Goal: Information Seeking & Learning: Learn about a topic

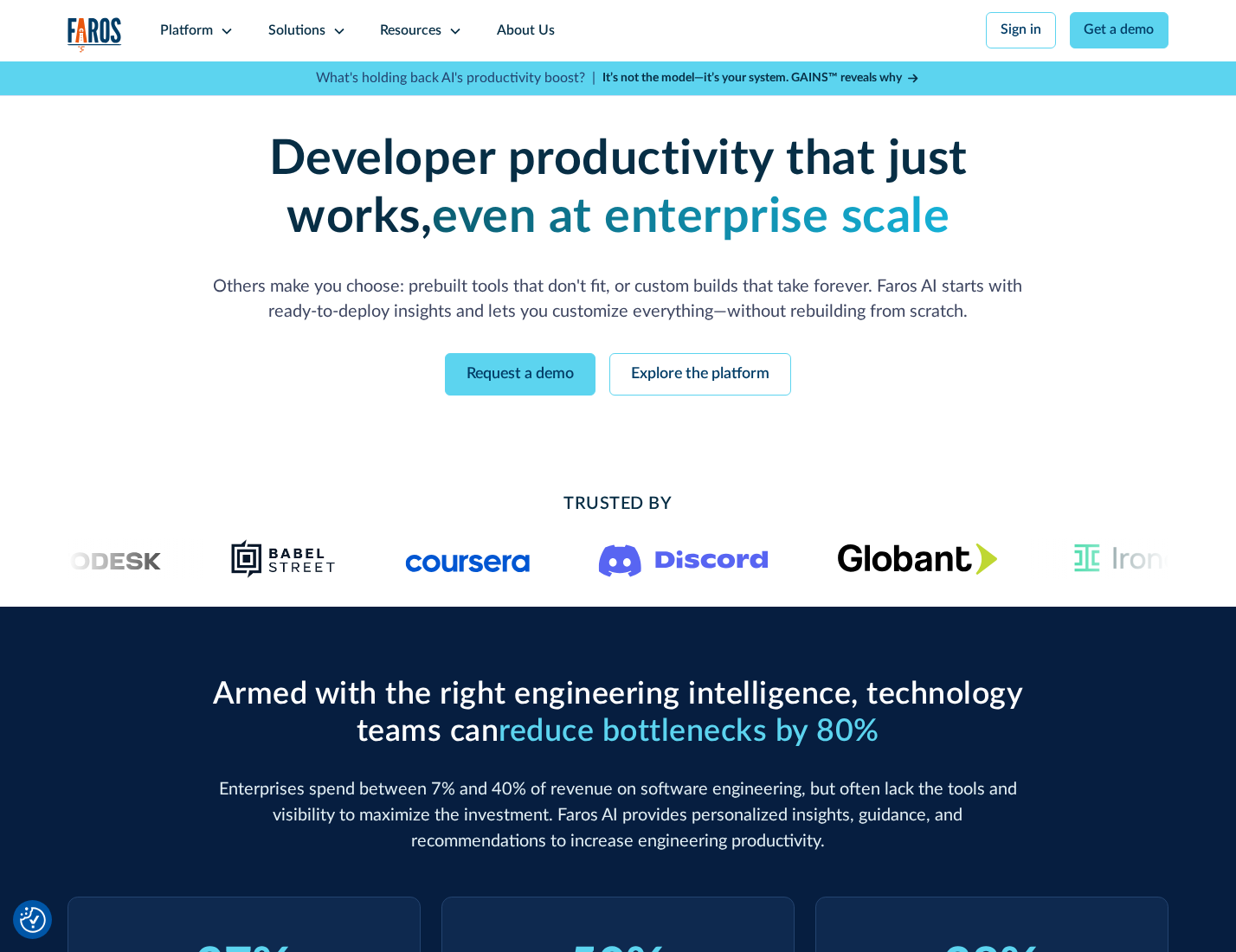
click at [224, 30] on icon at bounding box center [227, 31] width 14 height 14
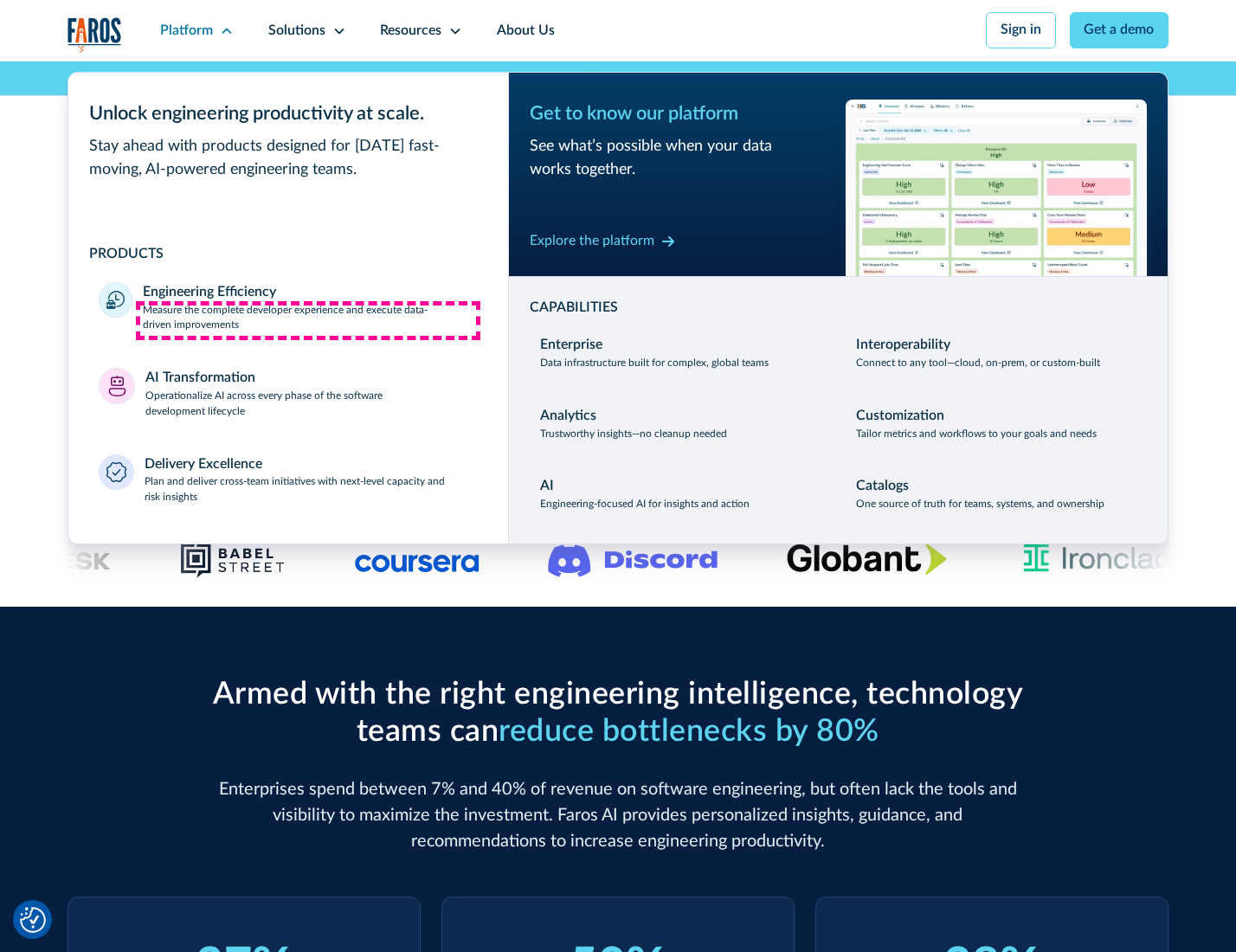
click at [308, 321] on p "Measure the complete developer experience and execute data-driven improvements" at bounding box center [309, 318] width 334 height 31
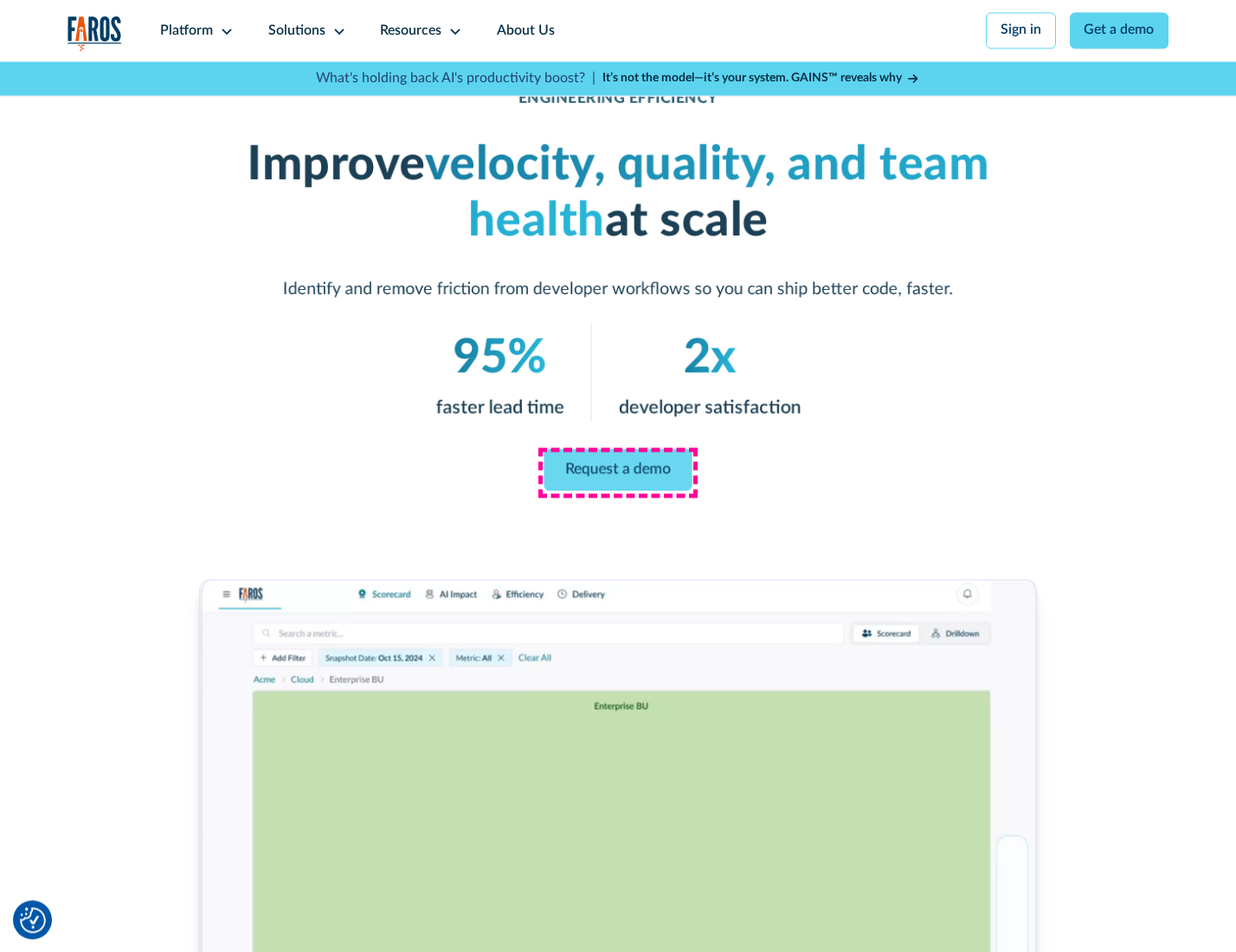
click at [617, 472] on link "Request a demo" at bounding box center [619, 470] width 148 height 42
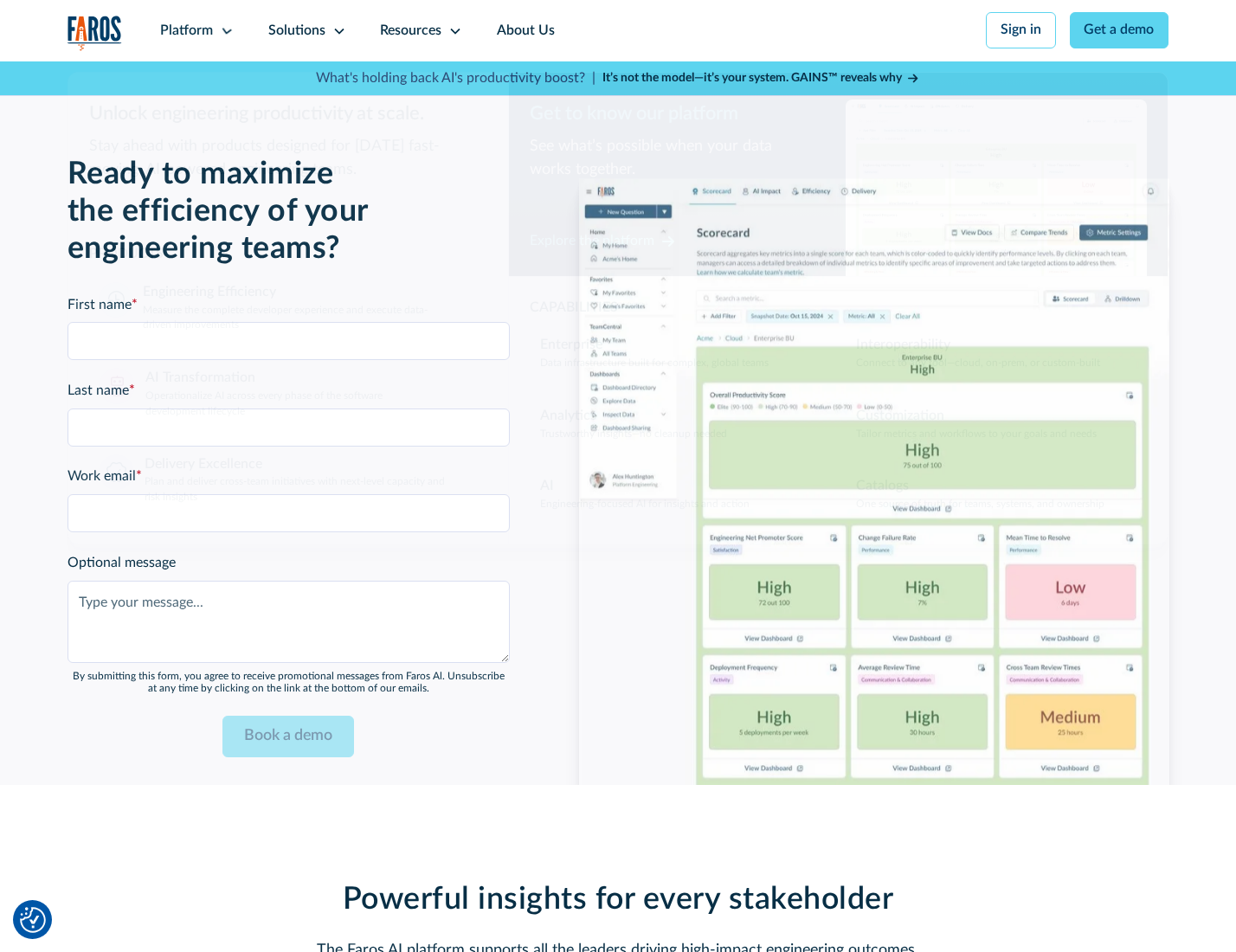
scroll to position [3769, 0]
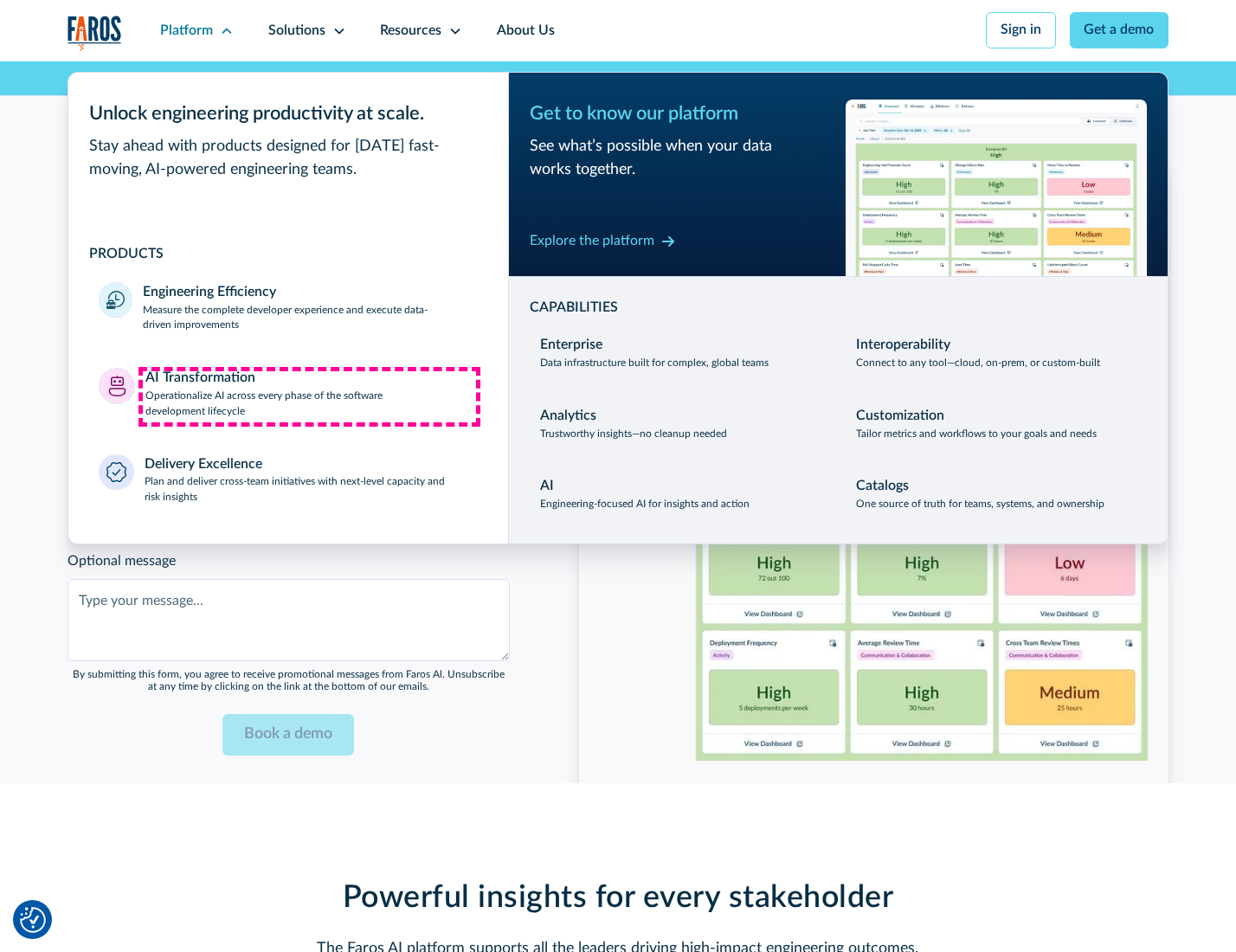
click at [309, 396] on p "Operationalize AI across every phase of the software development lifecycle" at bounding box center [311, 404] width 332 height 31
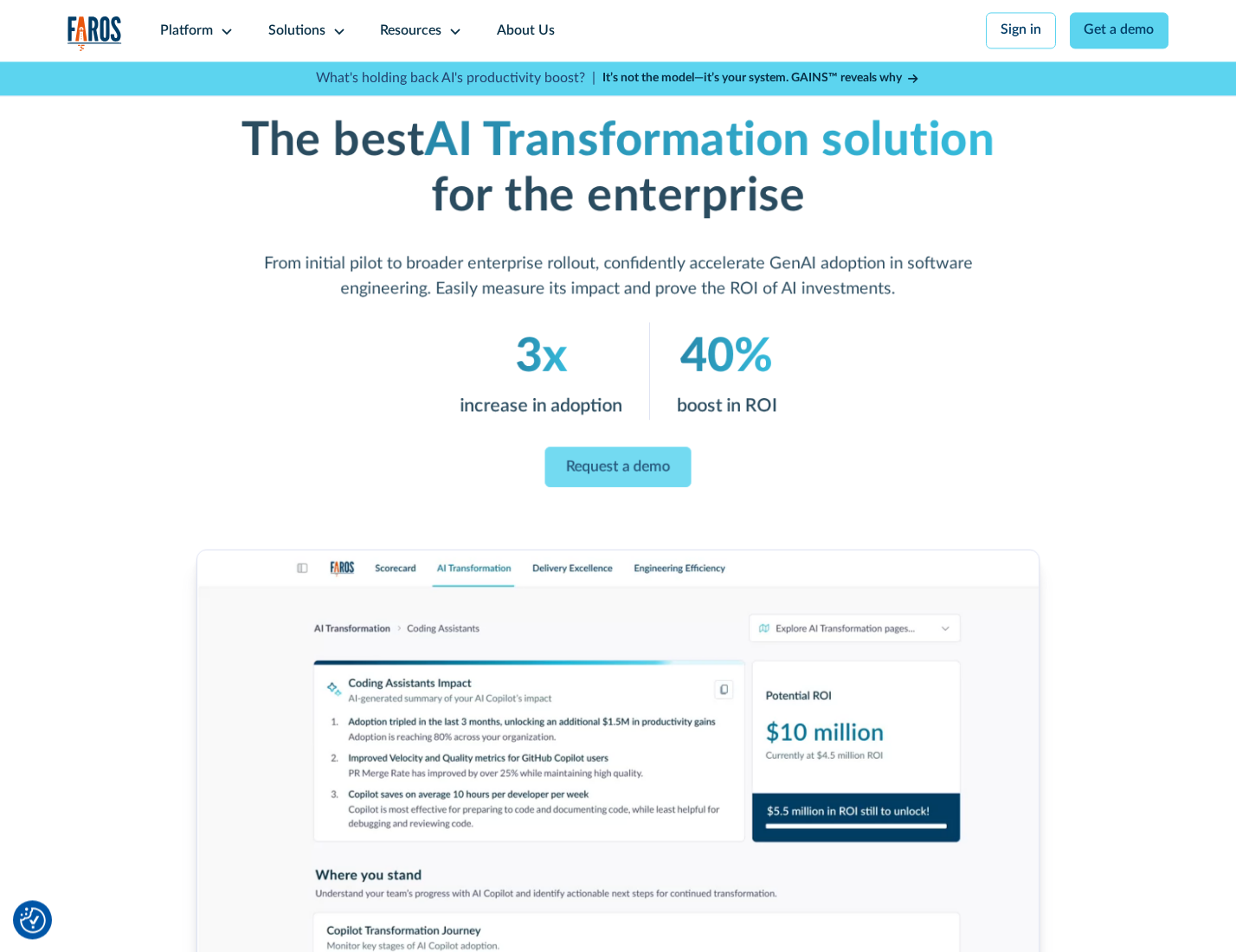
click at [617, 470] on link "Request a demo" at bounding box center [619, 468] width 146 height 41
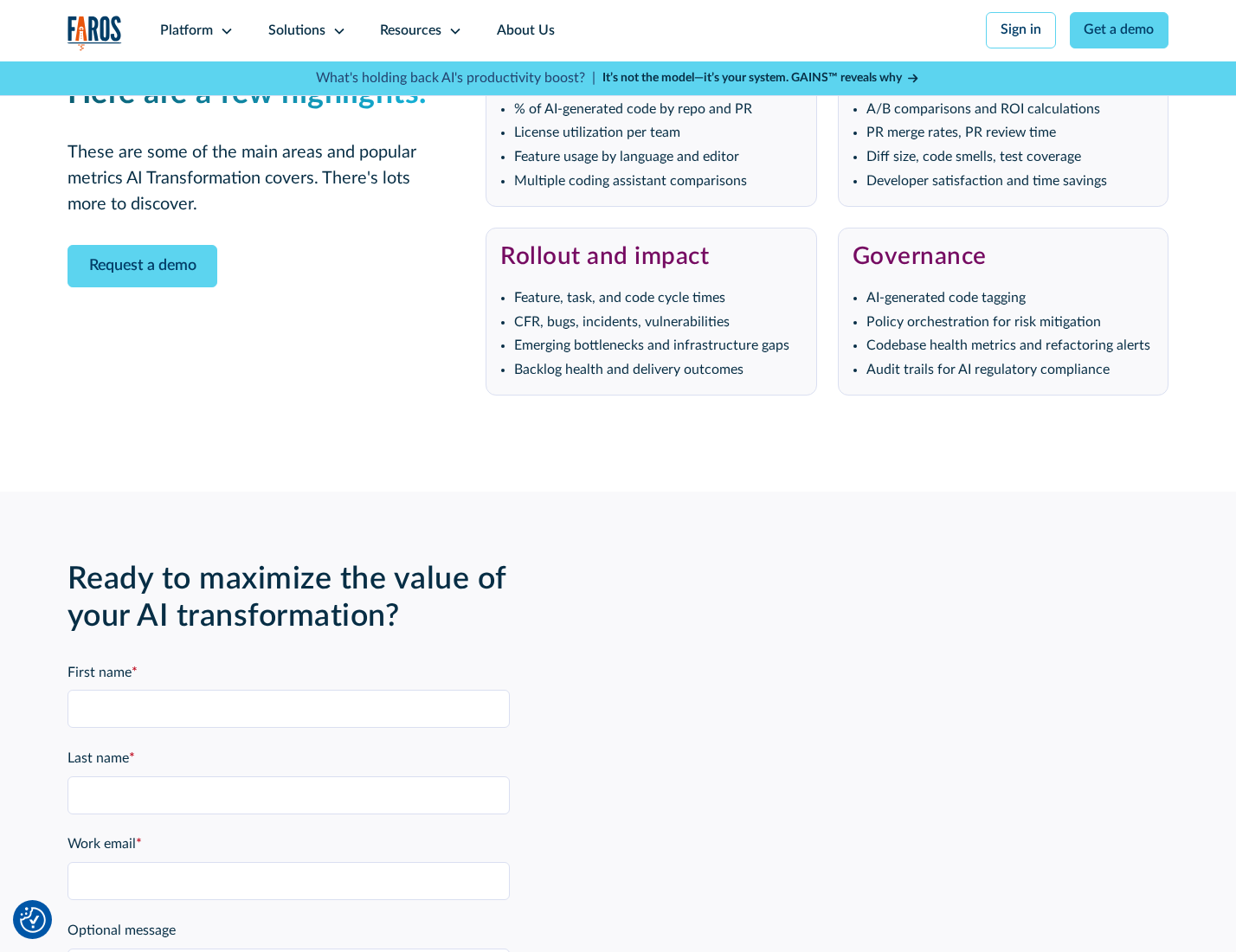
click at [194, 30] on div "Platform" at bounding box center [186, 30] width 53 height 20
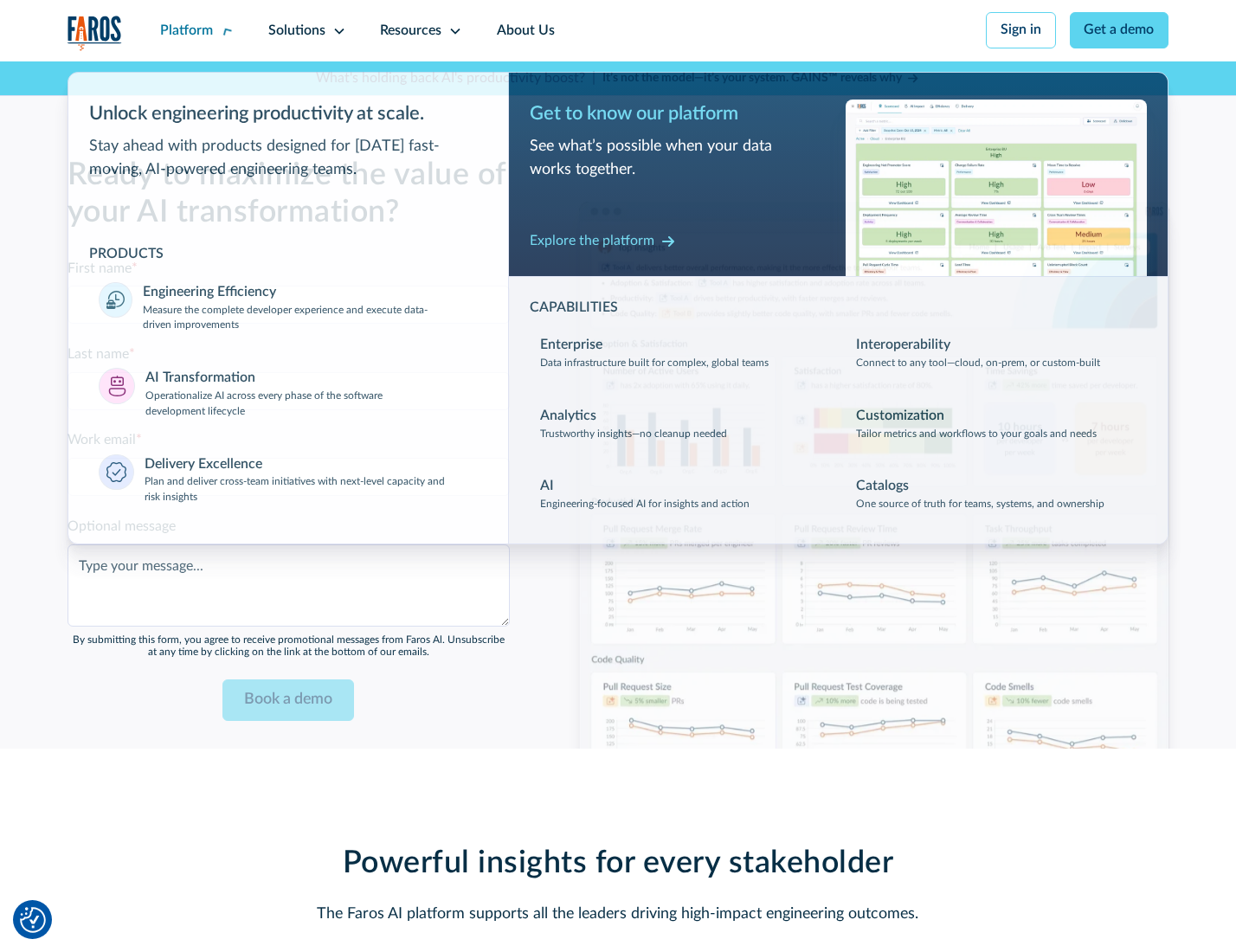
scroll to position [4186, 0]
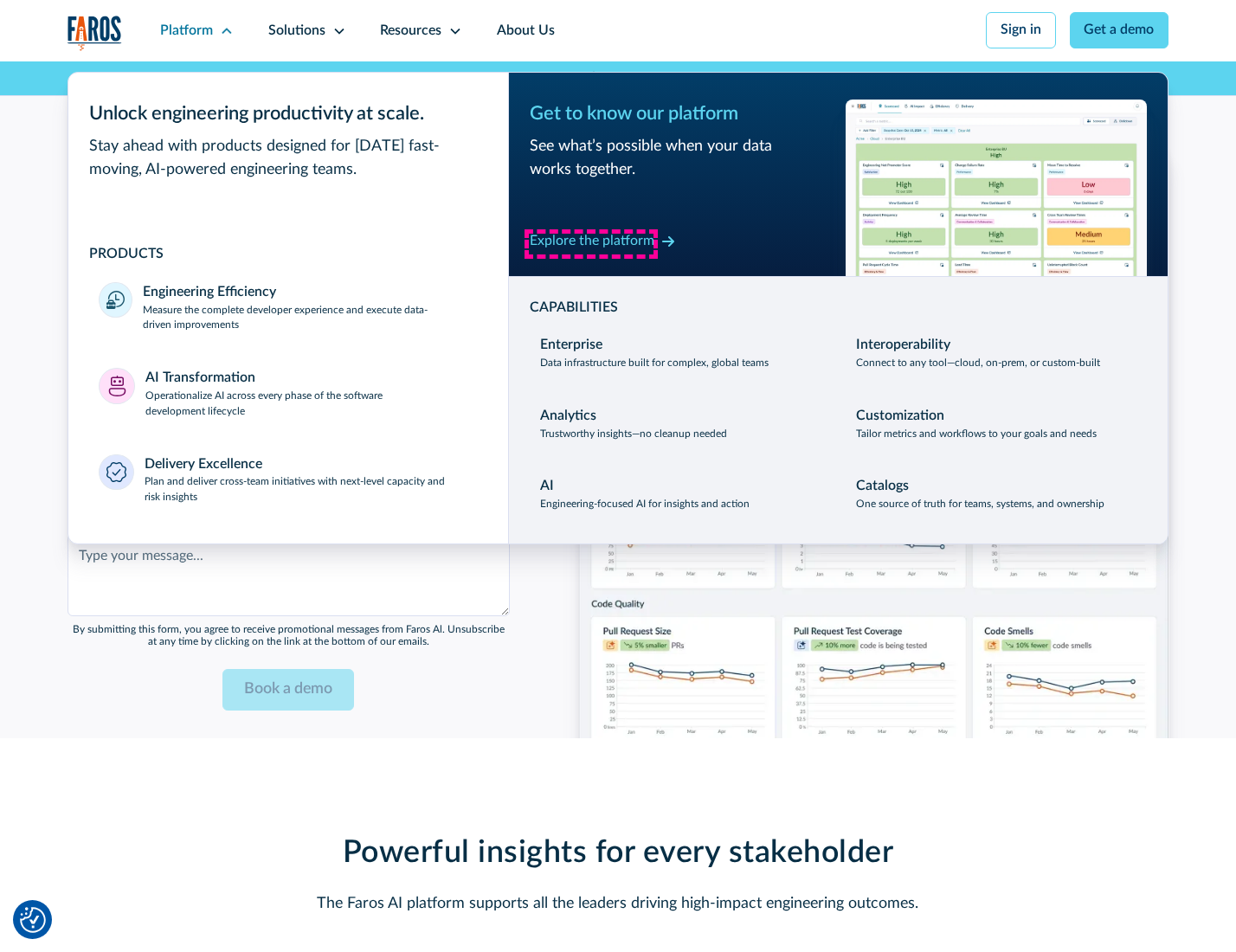
click at [591, 243] on div "Explore the platform" at bounding box center [592, 241] width 125 height 20
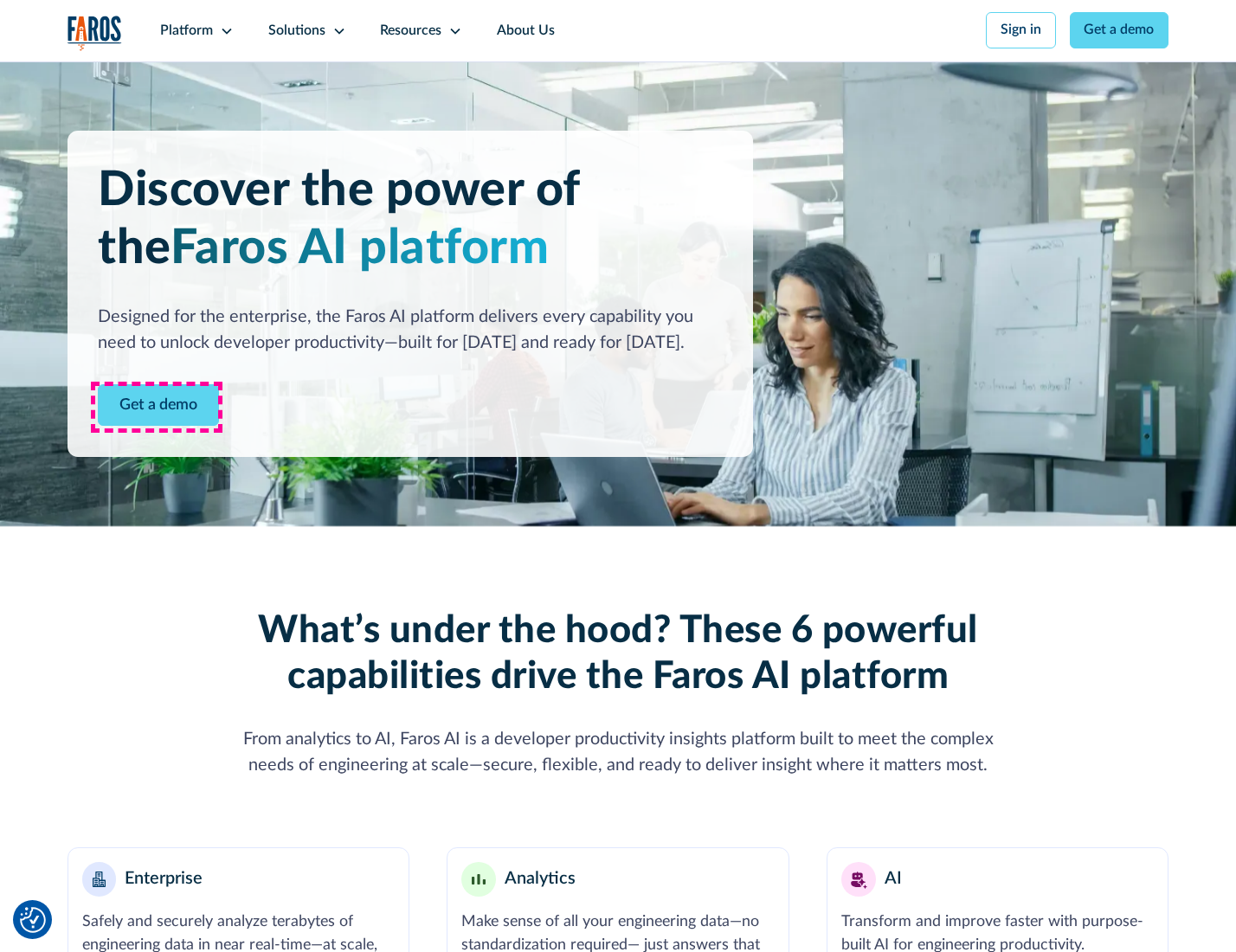
click at [157, 407] on link "Get a demo" at bounding box center [159, 406] width 121 height 43
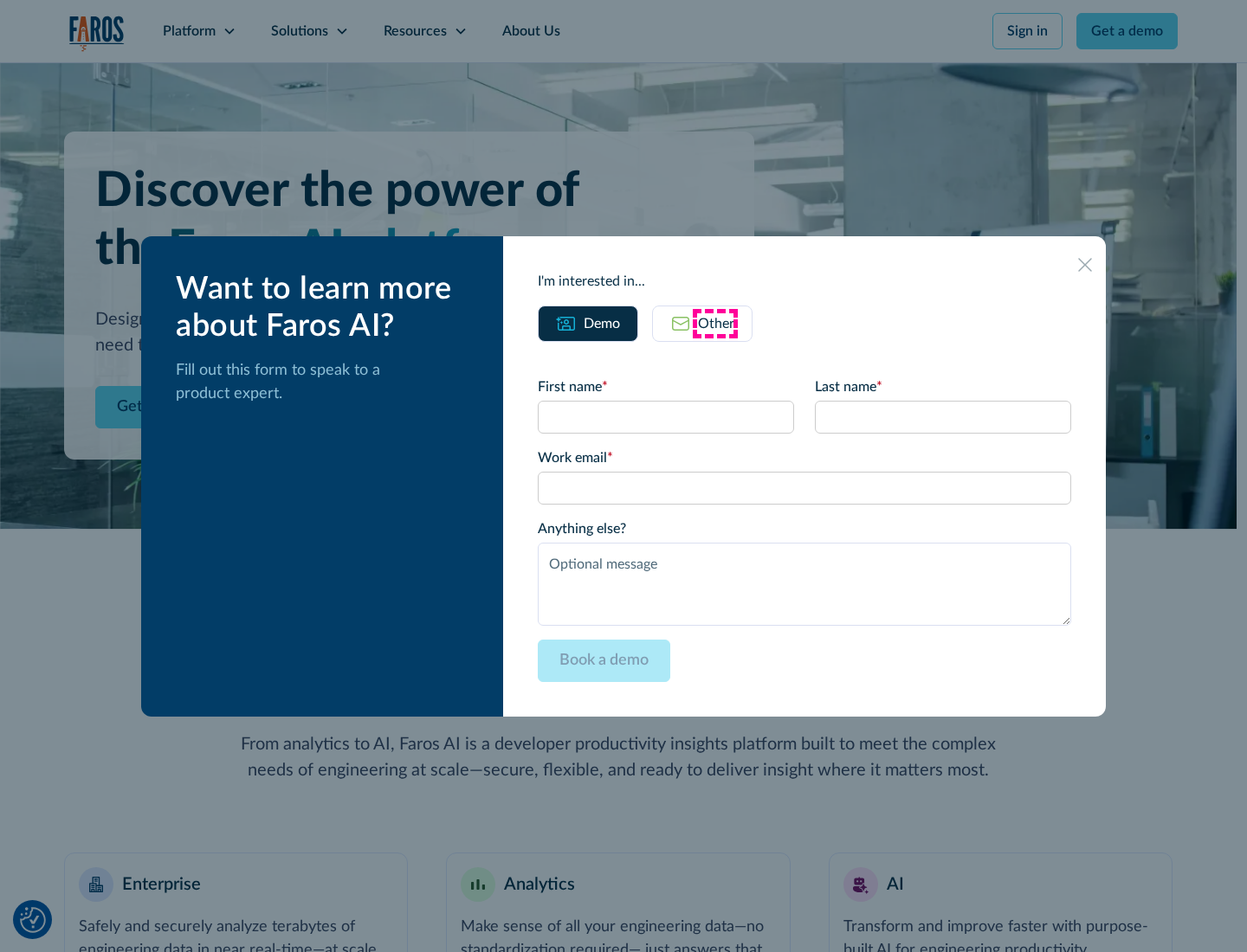
click at [715, 323] on div "Other" at bounding box center [716, 323] width 37 height 20
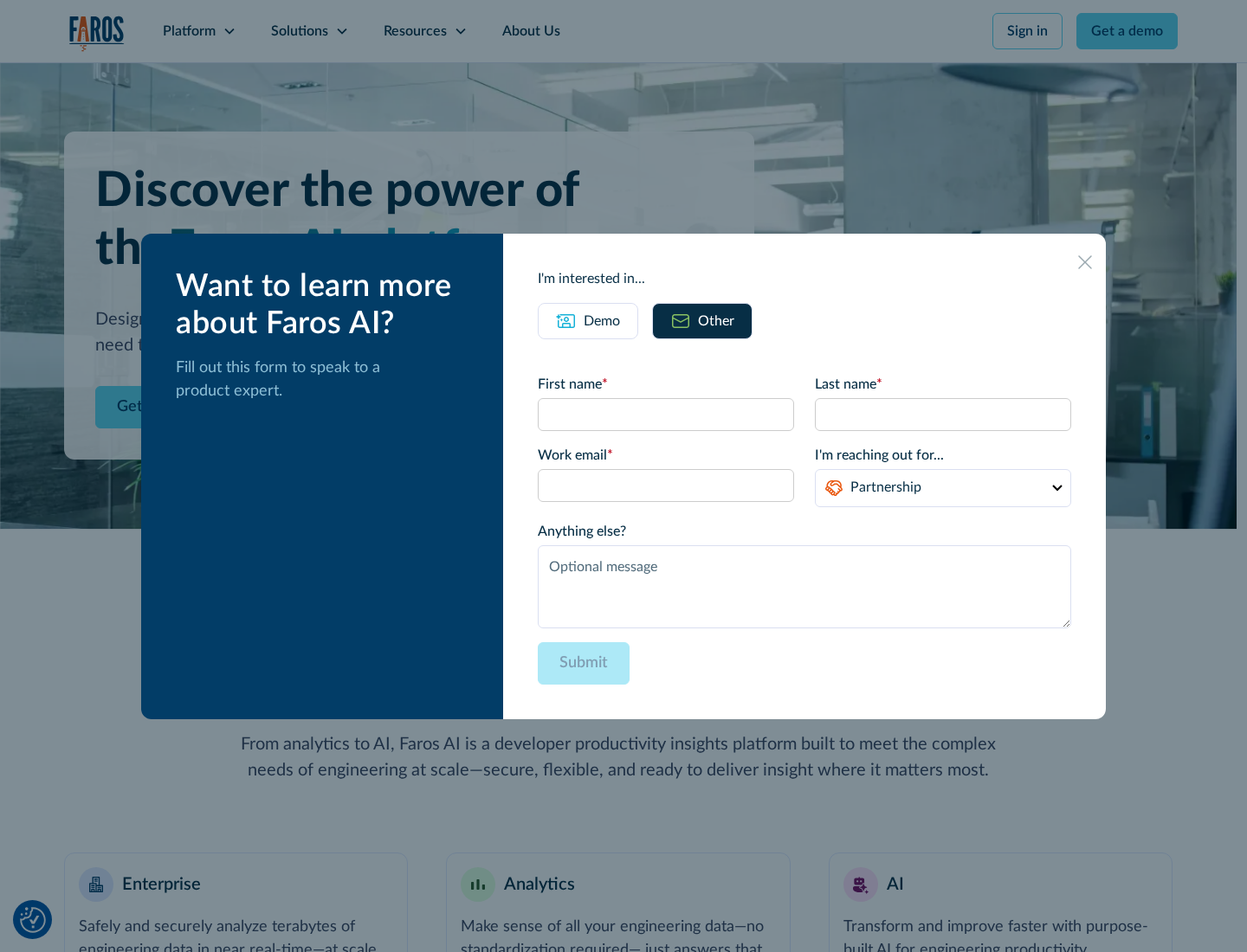
click at [600, 321] on div "Demo" at bounding box center [601, 321] width 37 height 20
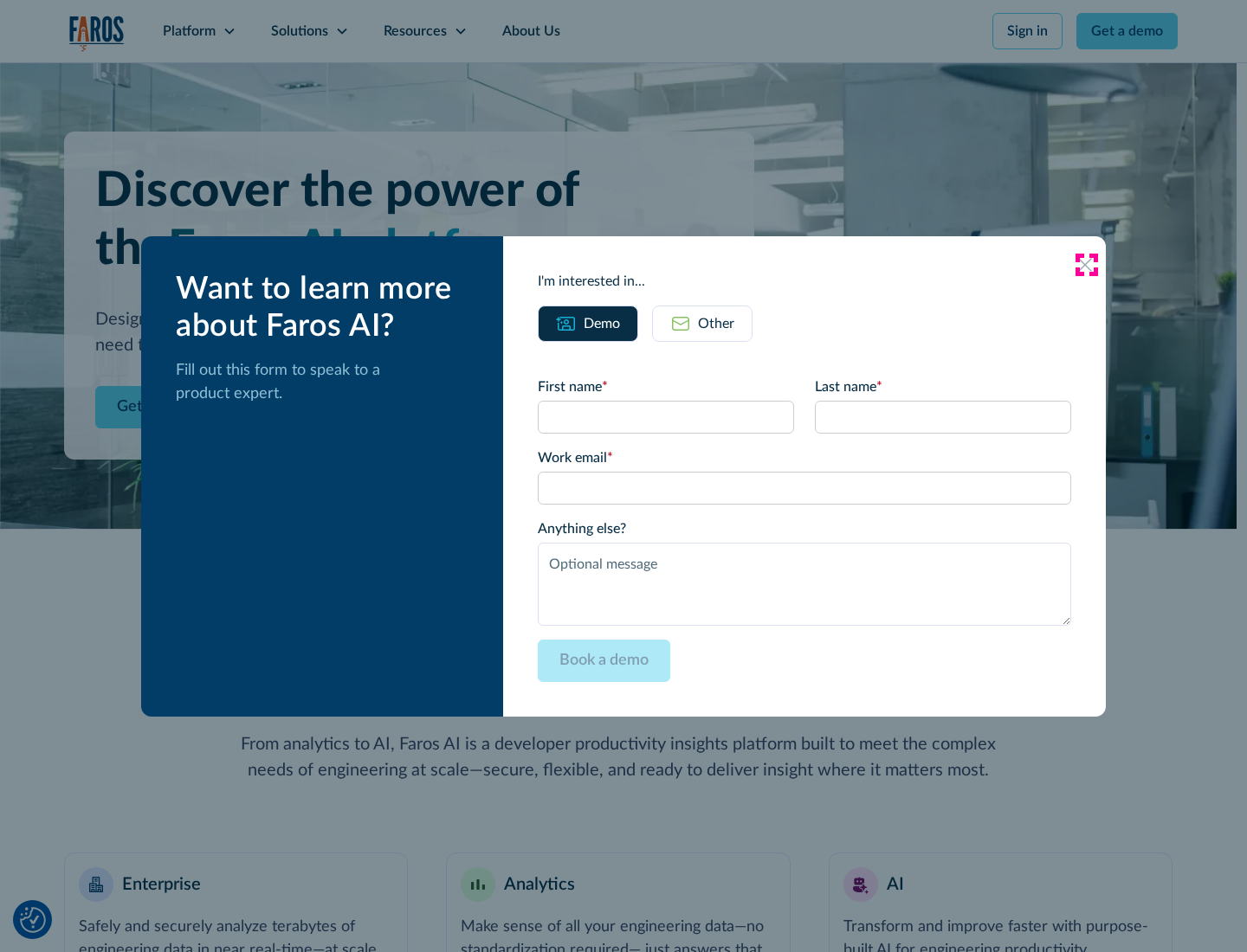
click at [1086, 264] on icon at bounding box center [1085, 265] width 14 height 14
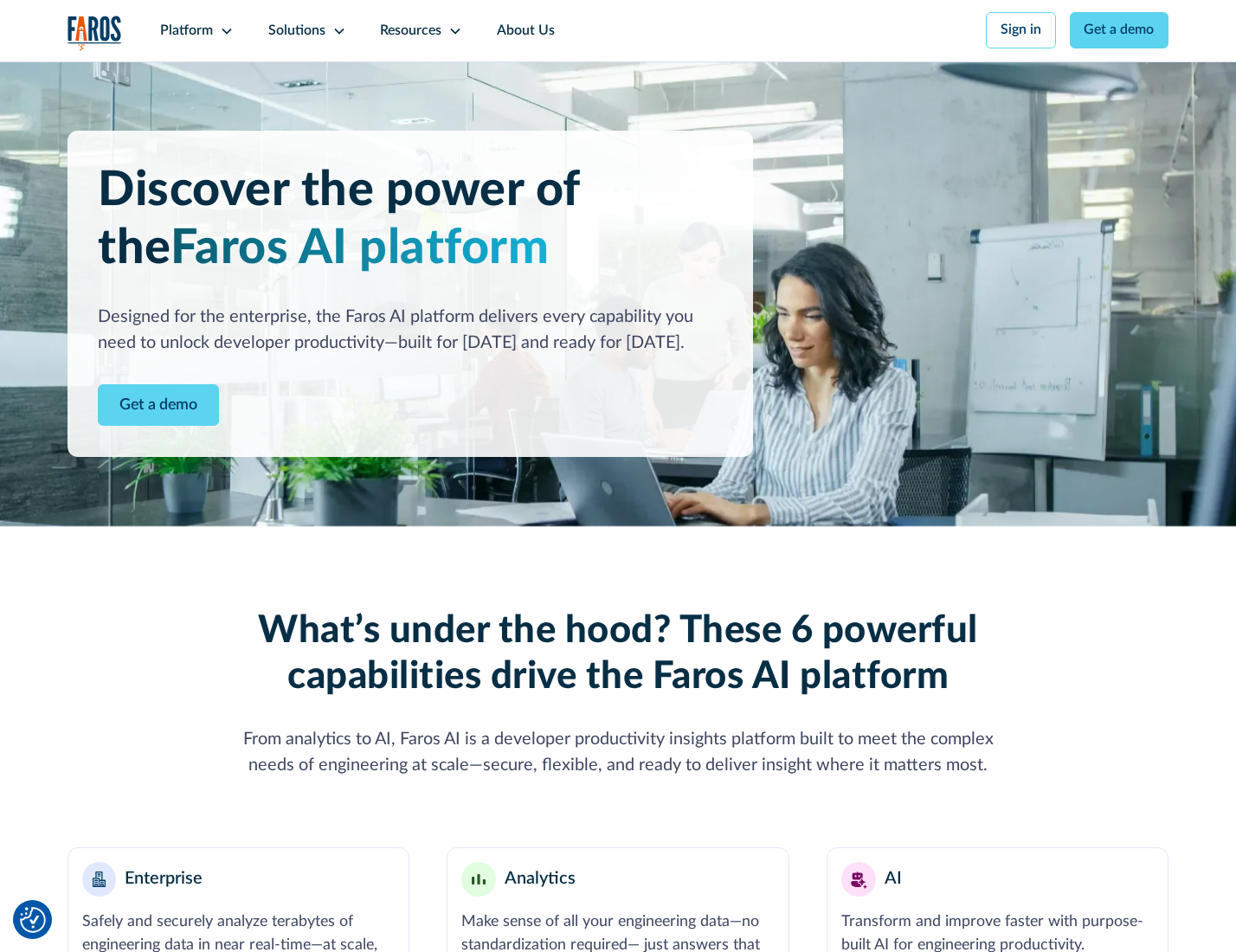
click at [224, 30] on icon at bounding box center [227, 31] width 14 height 14
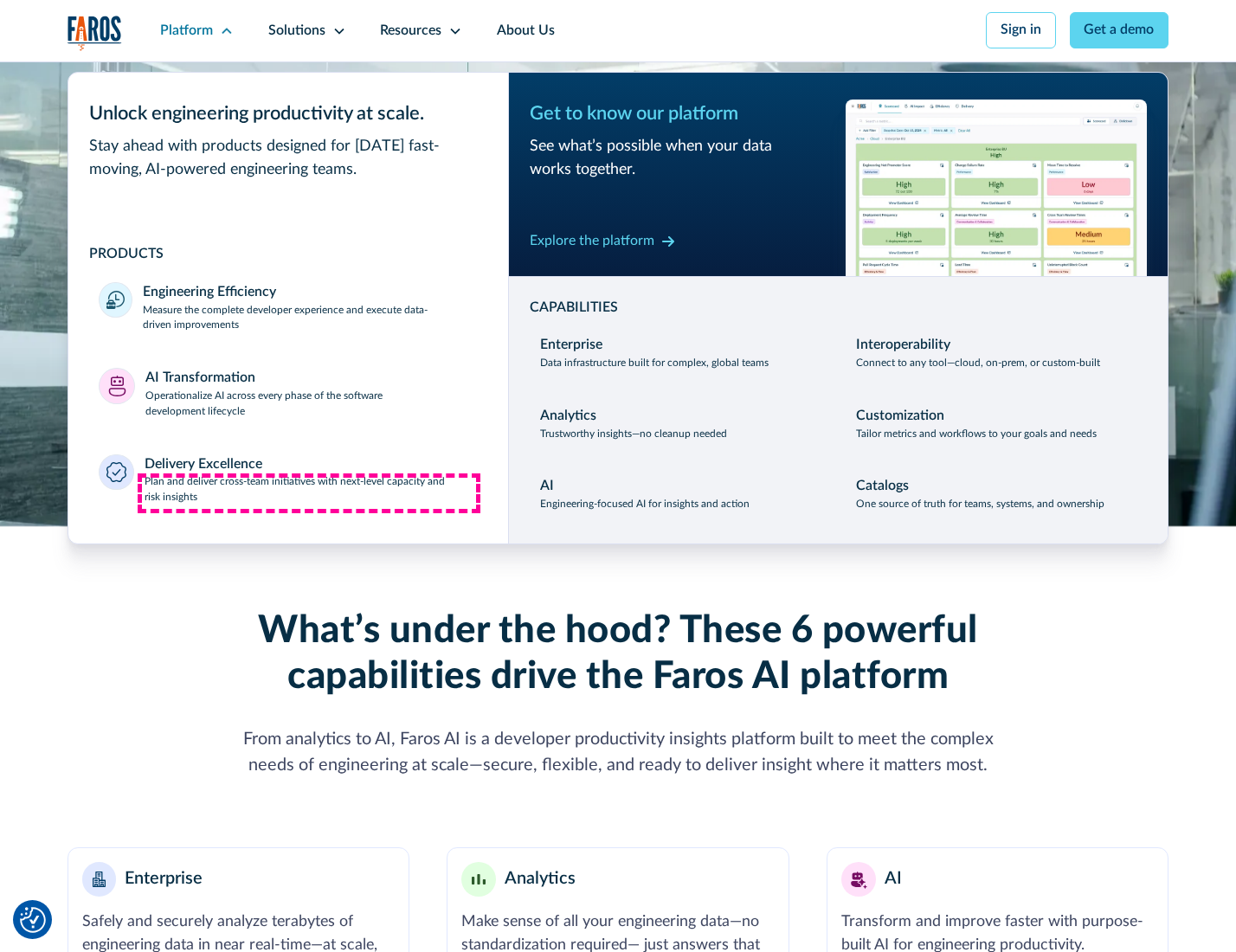
click at [309, 493] on p "Plan and deliver cross-team initiatives with next-level capacity and risk insig…" at bounding box center [311, 490] width 333 height 31
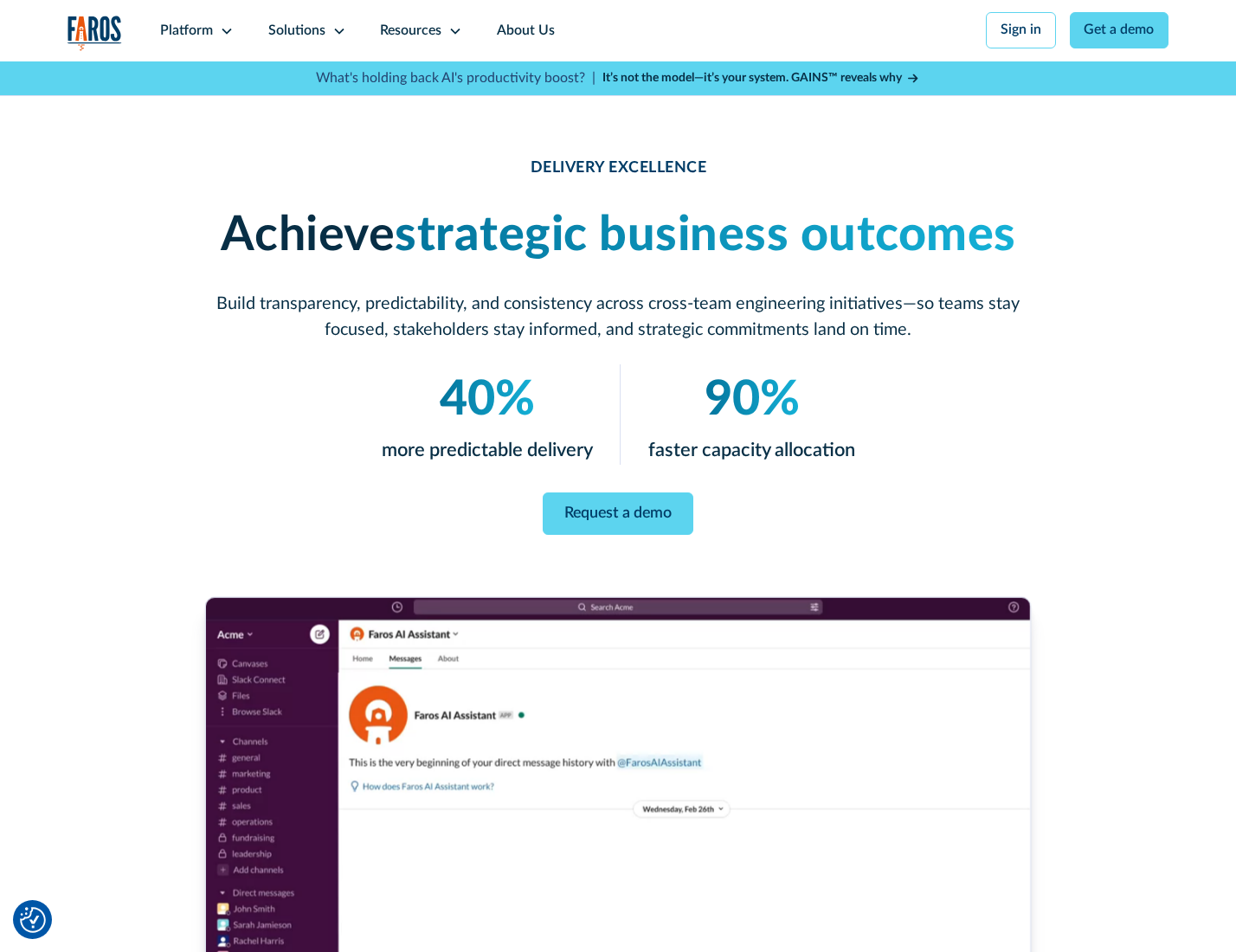
click at [336, 30] on icon at bounding box center [339, 31] width 14 height 14
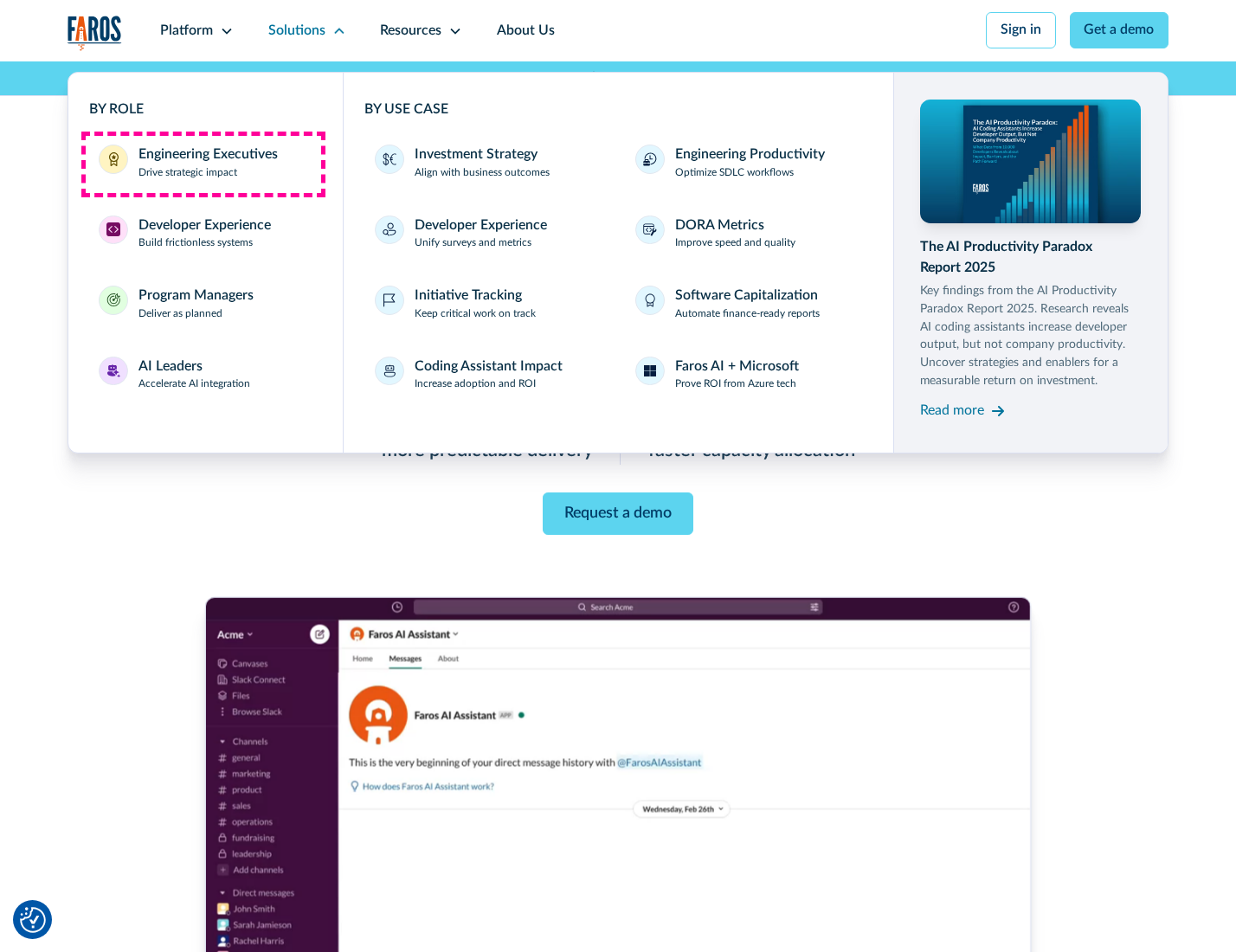
click at [203, 164] on div "Engineering Executives" at bounding box center [208, 154] width 140 height 20
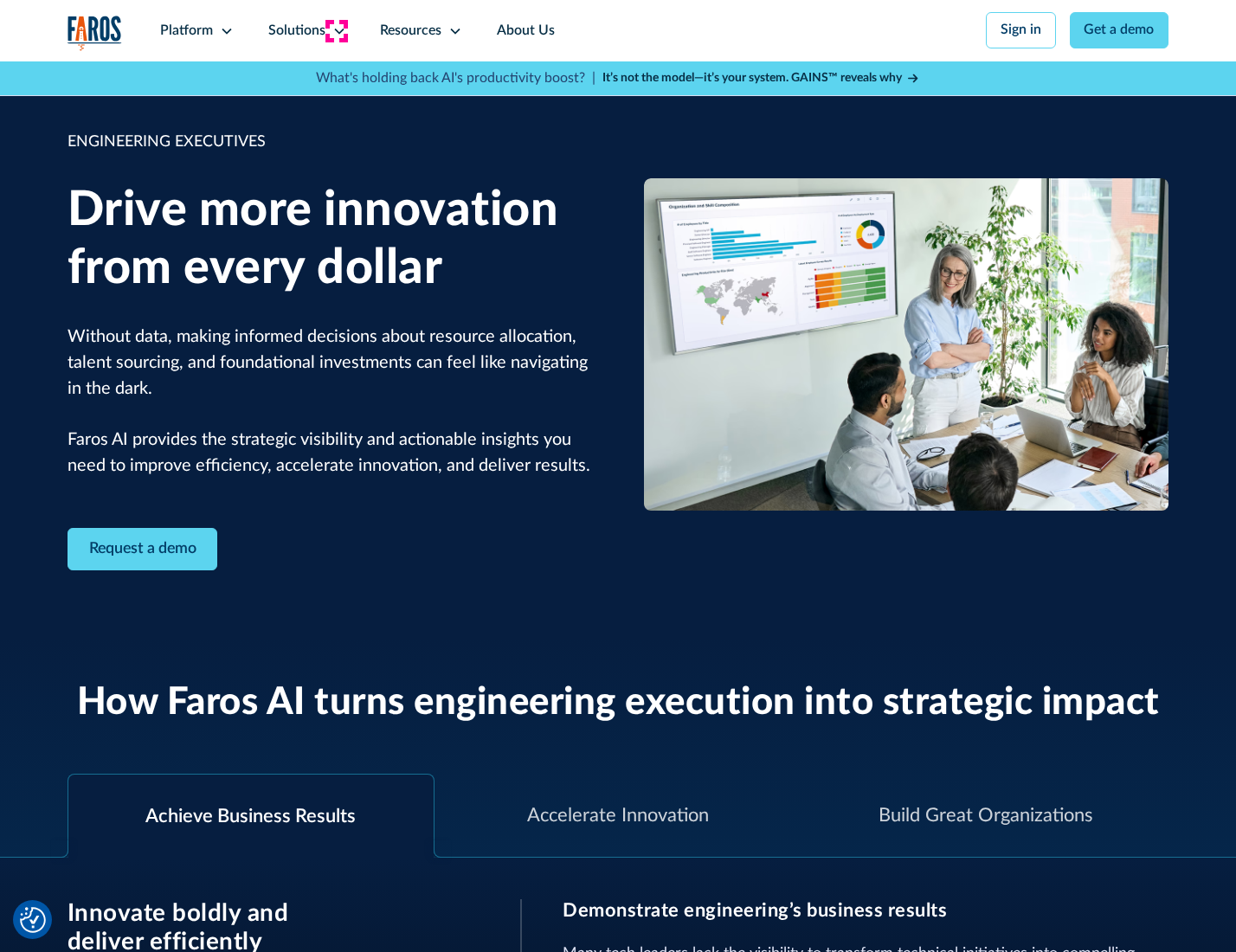
click at [336, 30] on icon at bounding box center [339, 31] width 14 height 14
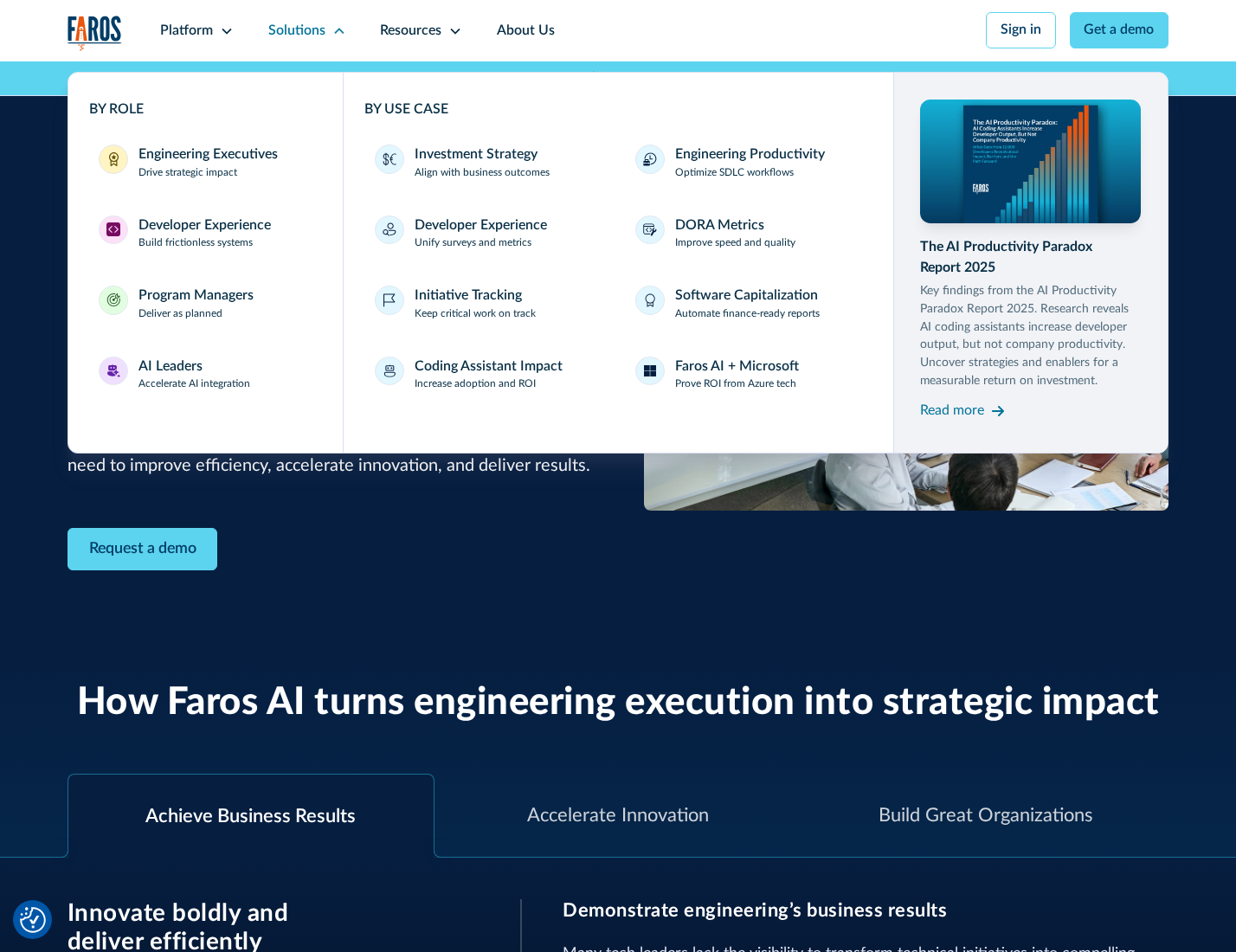
click at [203, 227] on div "Developer Experience" at bounding box center [205, 225] width 133 height 20
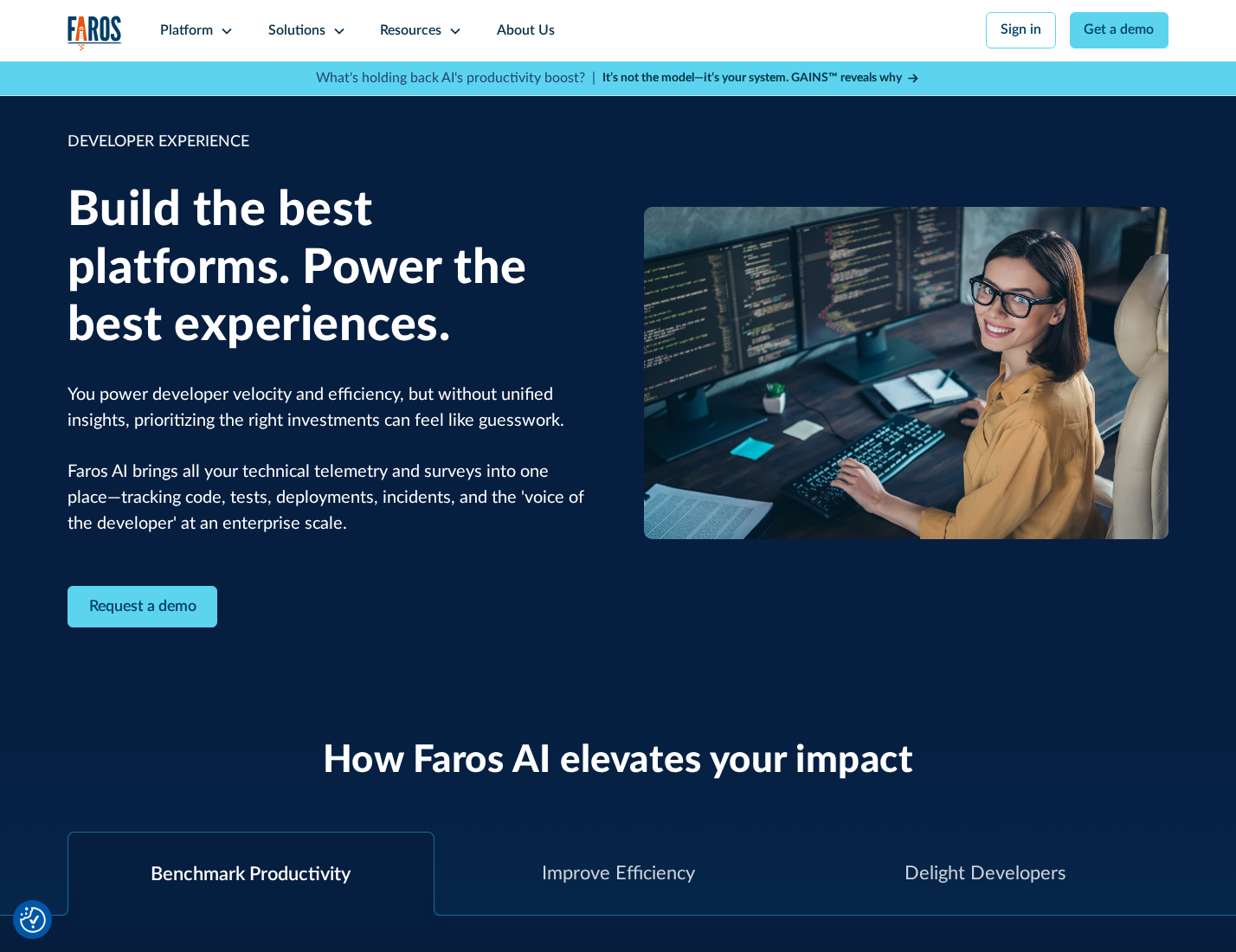
click at [305, 30] on div "Solutions" at bounding box center [297, 30] width 57 height 20
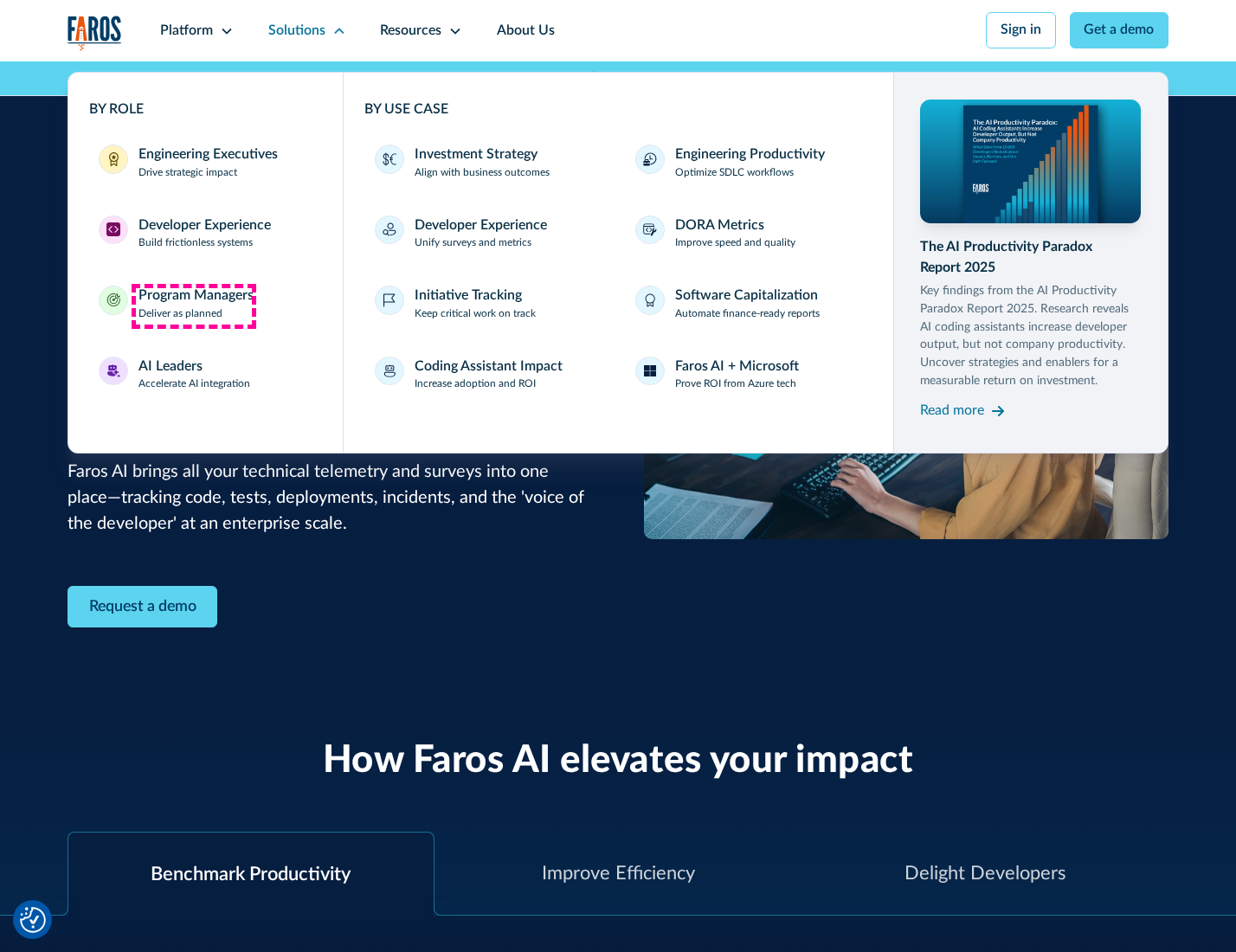
click at [193, 305] on div "Program Managers" at bounding box center [196, 296] width 115 height 20
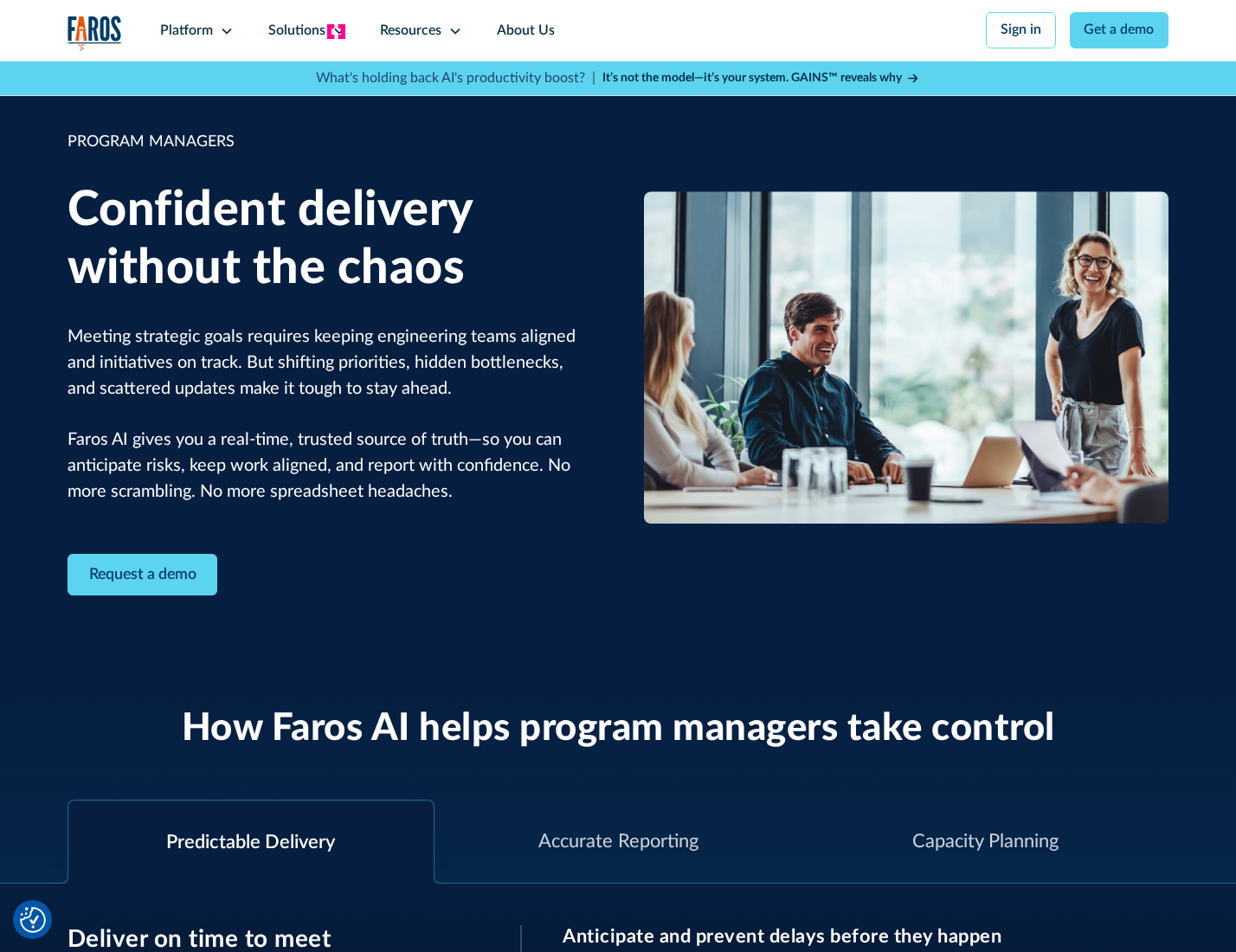
click at [336, 31] on icon at bounding box center [339, 31] width 14 height 14
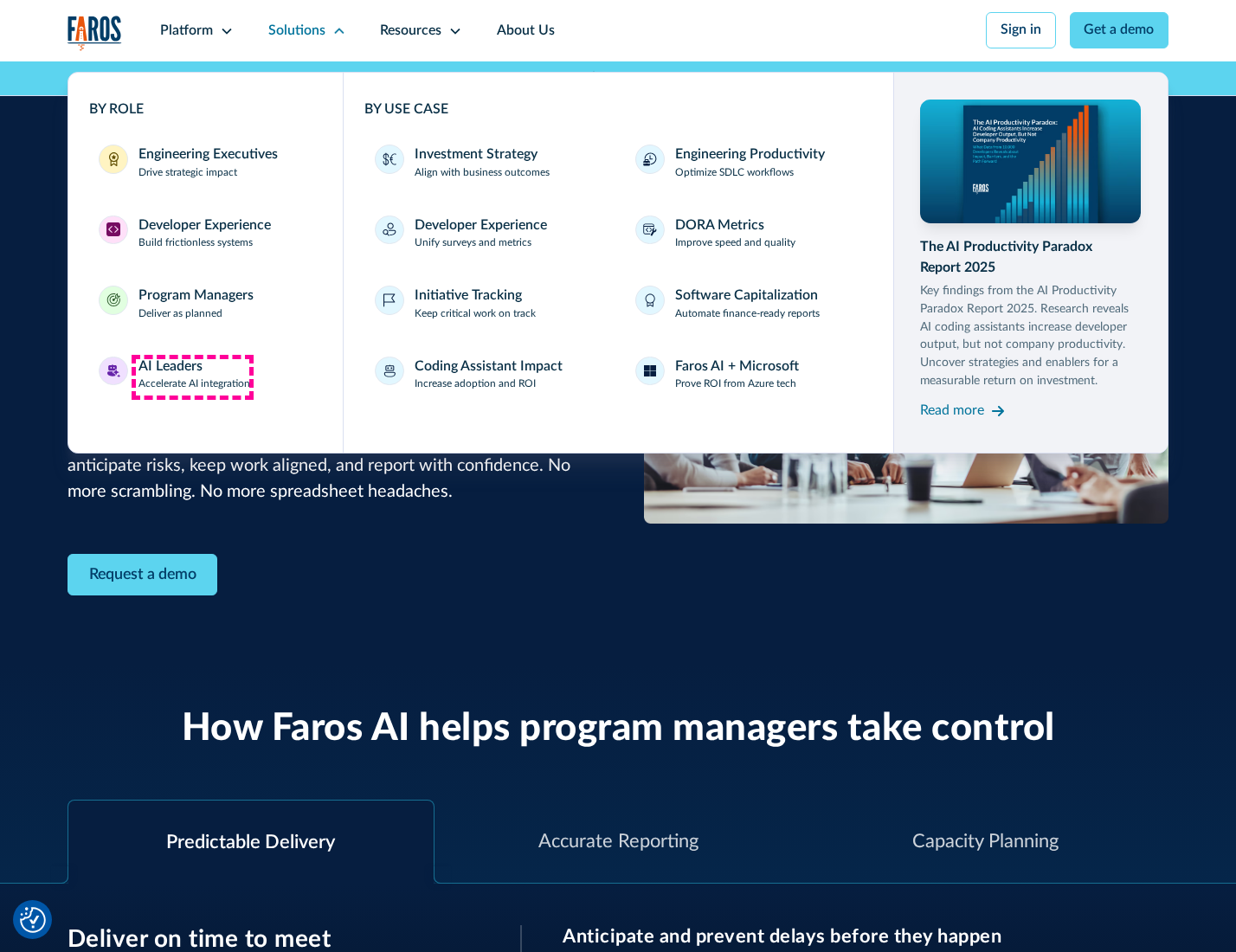
click at [192, 377] on div "AI Leaders" at bounding box center [171, 367] width 64 height 20
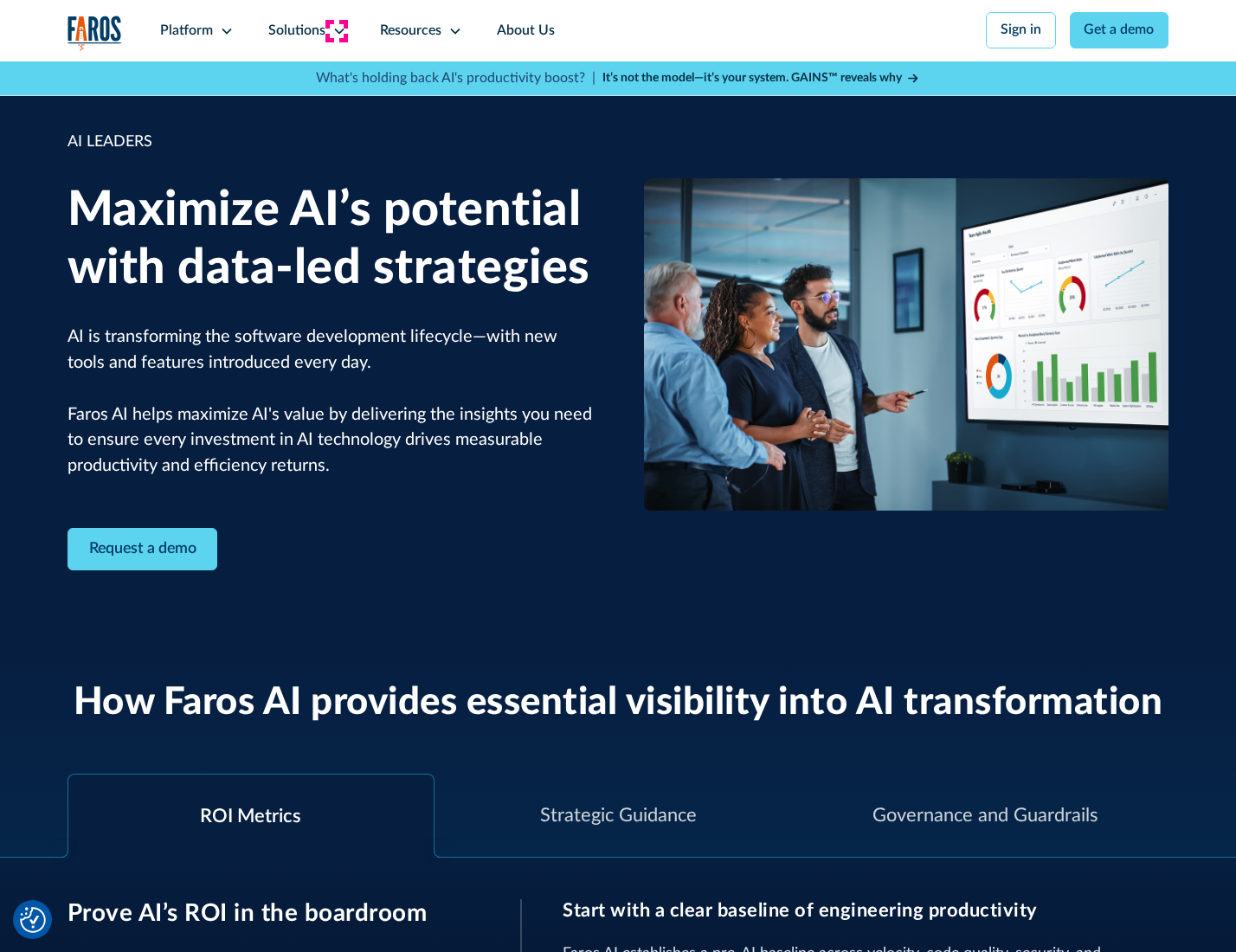
click at [336, 30] on icon at bounding box center [339, 31] width 14 height 14
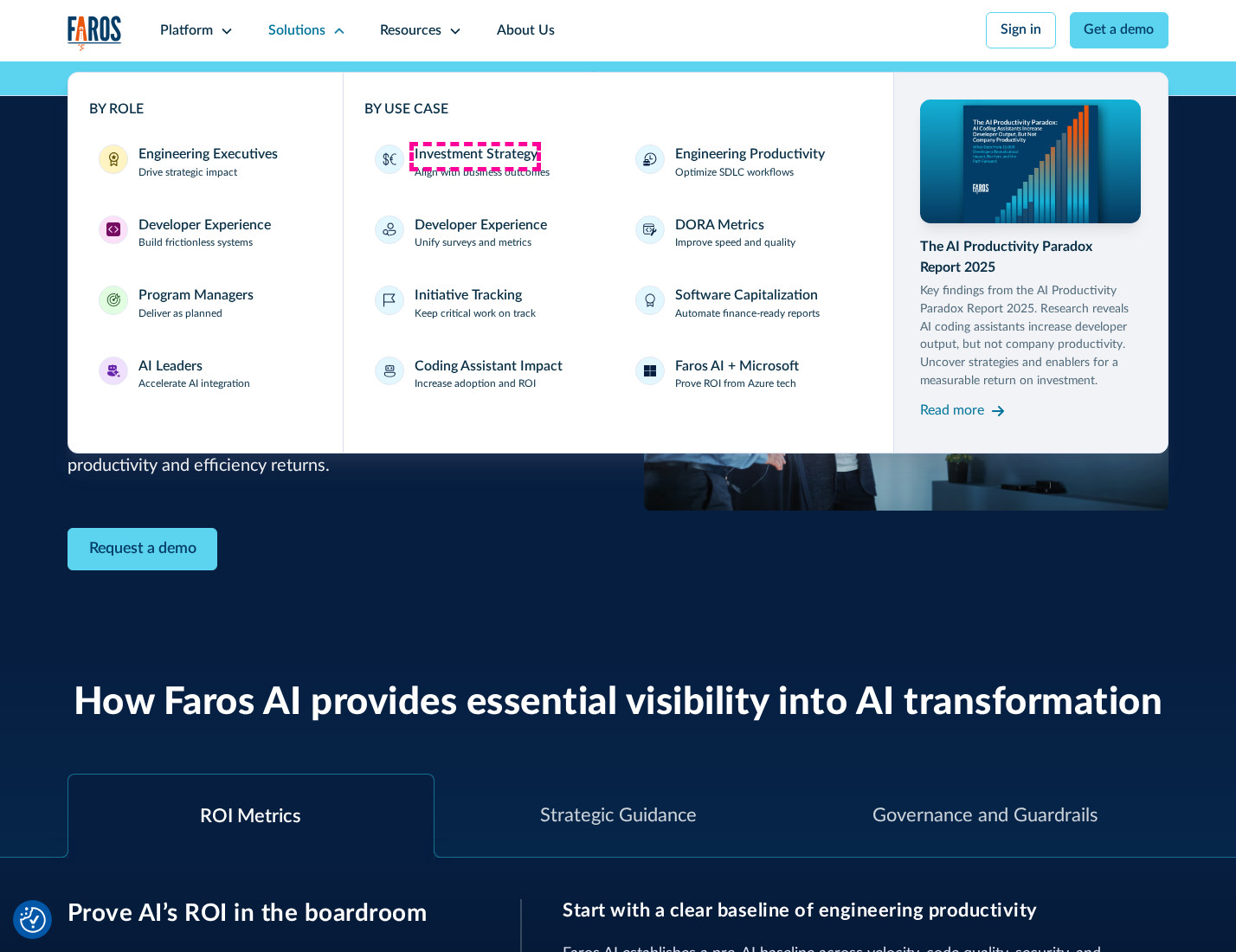
click at [475, 156] on div "Investment Strategy" at bounding box center [476, 154] width 123 height 20
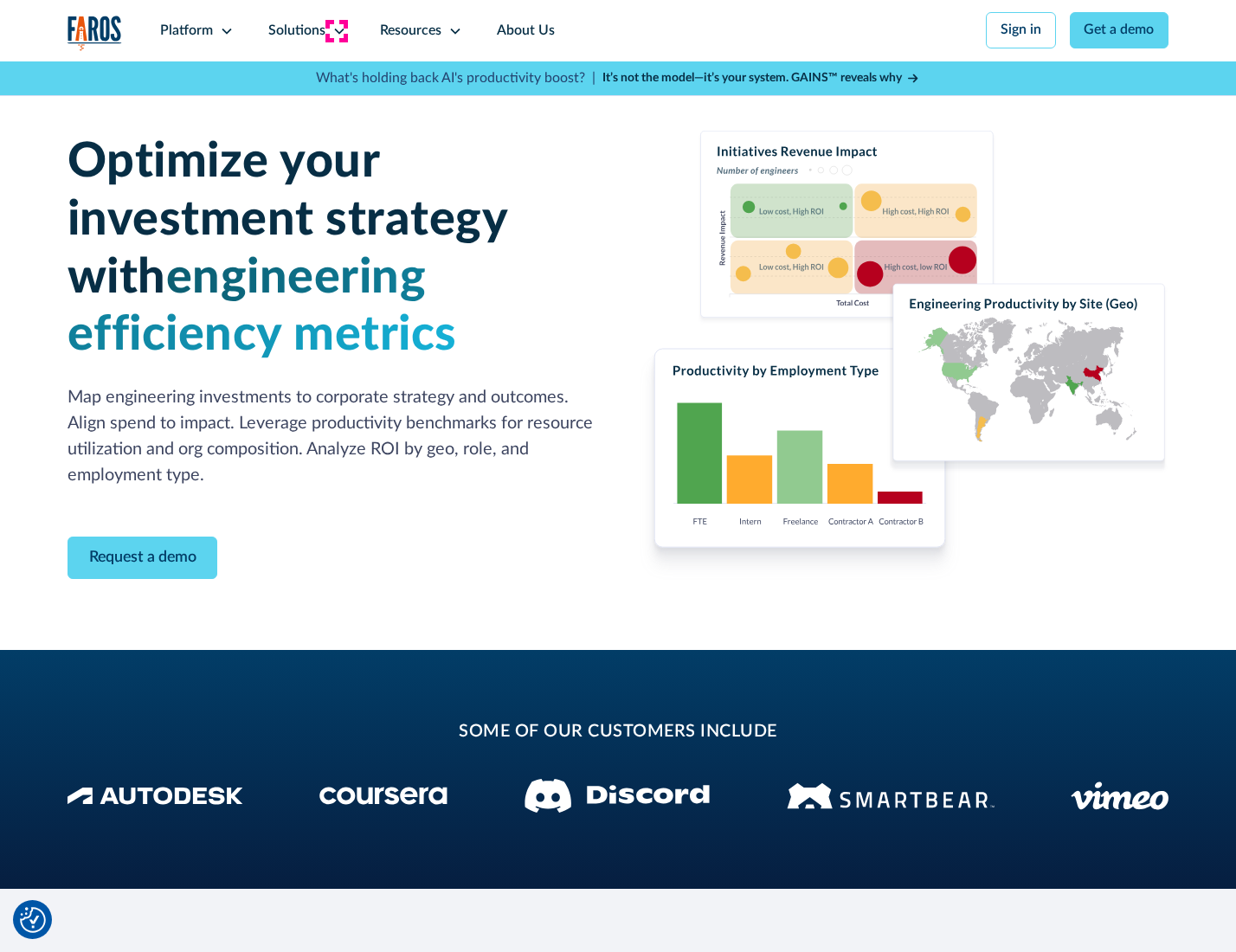
click at [336, 30] on icon at bounding box center [339, 31] width 14 height 14
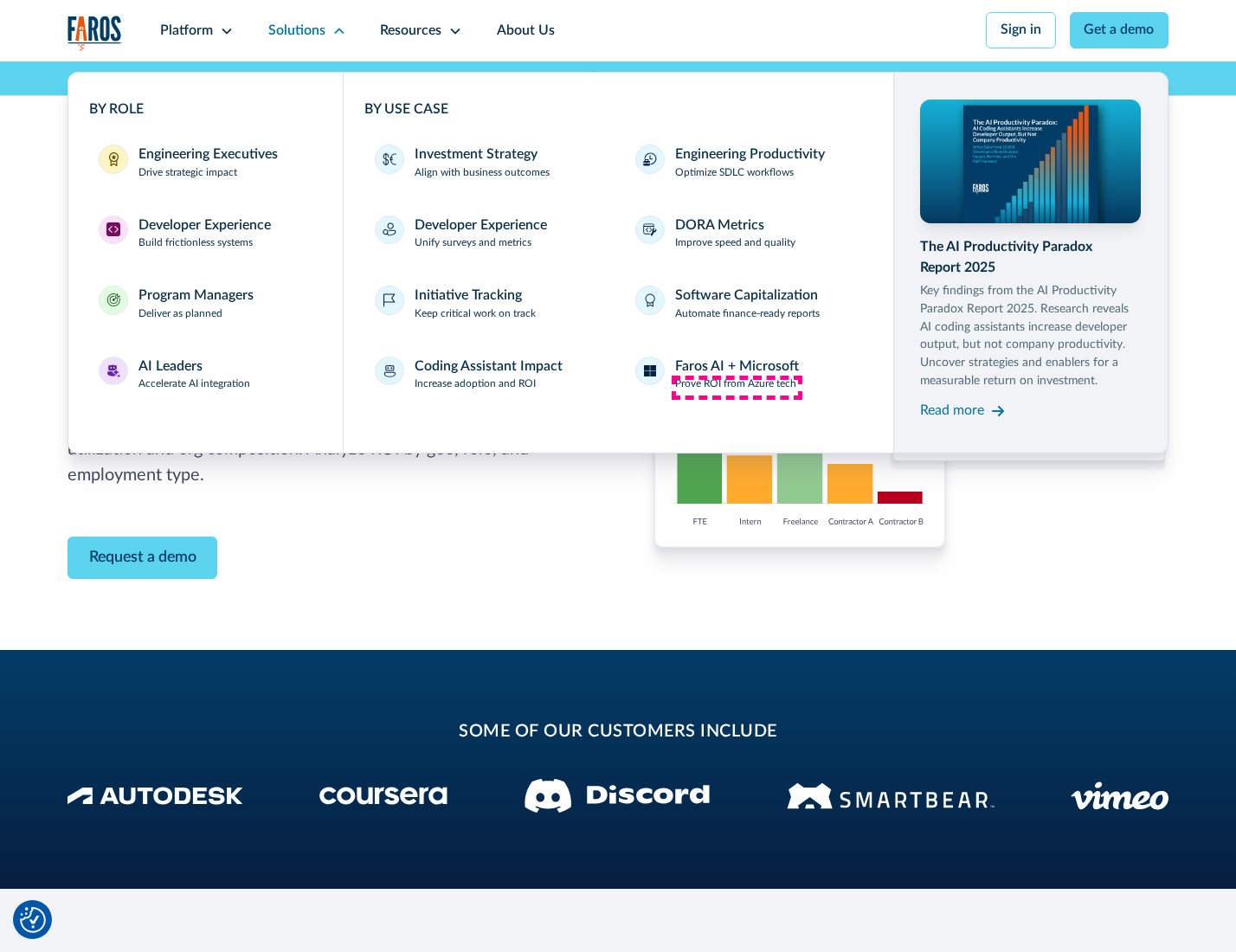
click at [736, 387] on p "Prove ROI from Azure tech" at bounding box center [736, 385] width 121 height 16
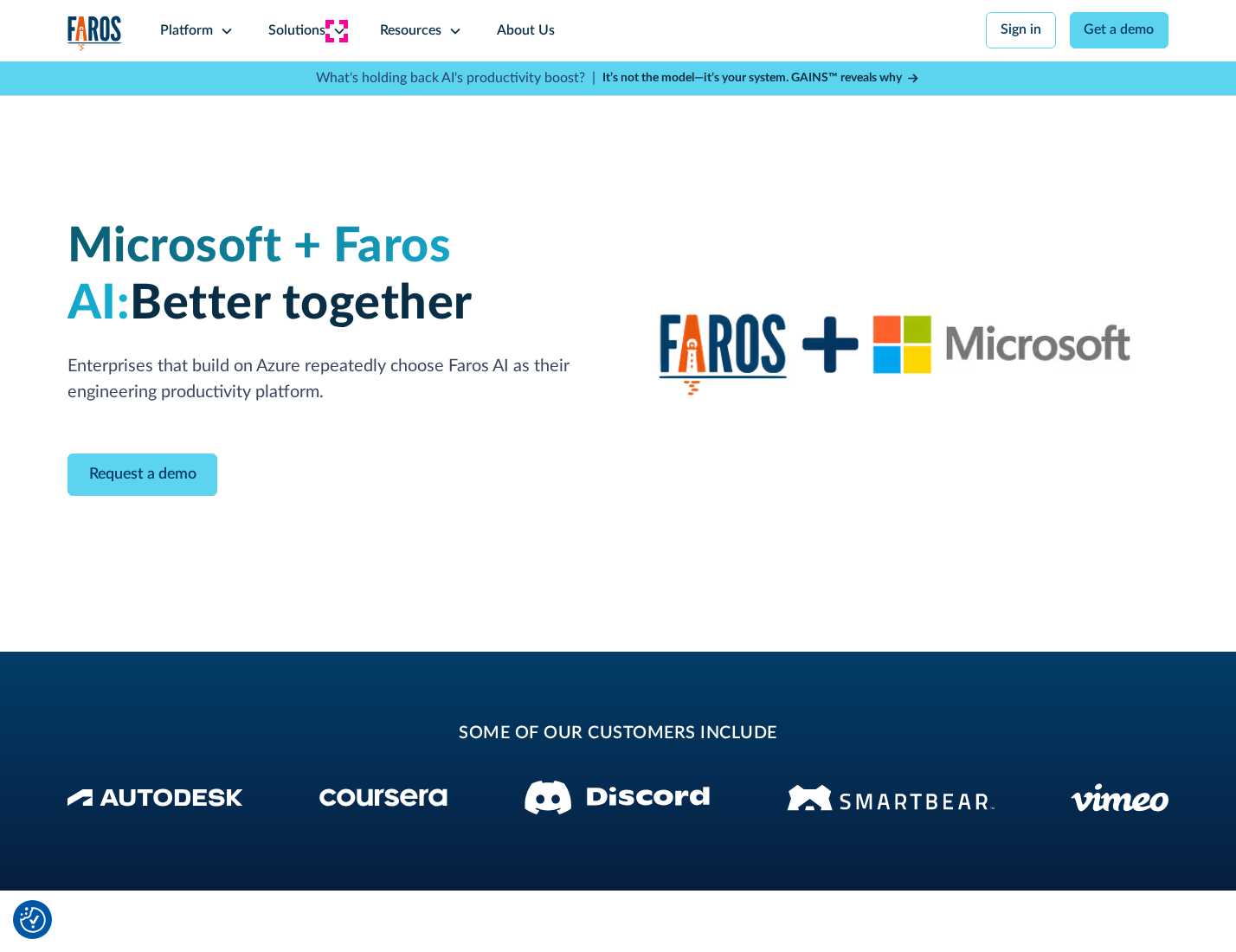
click at [336, 30] on icon at bounding box center [339, 31] width 14 height 14
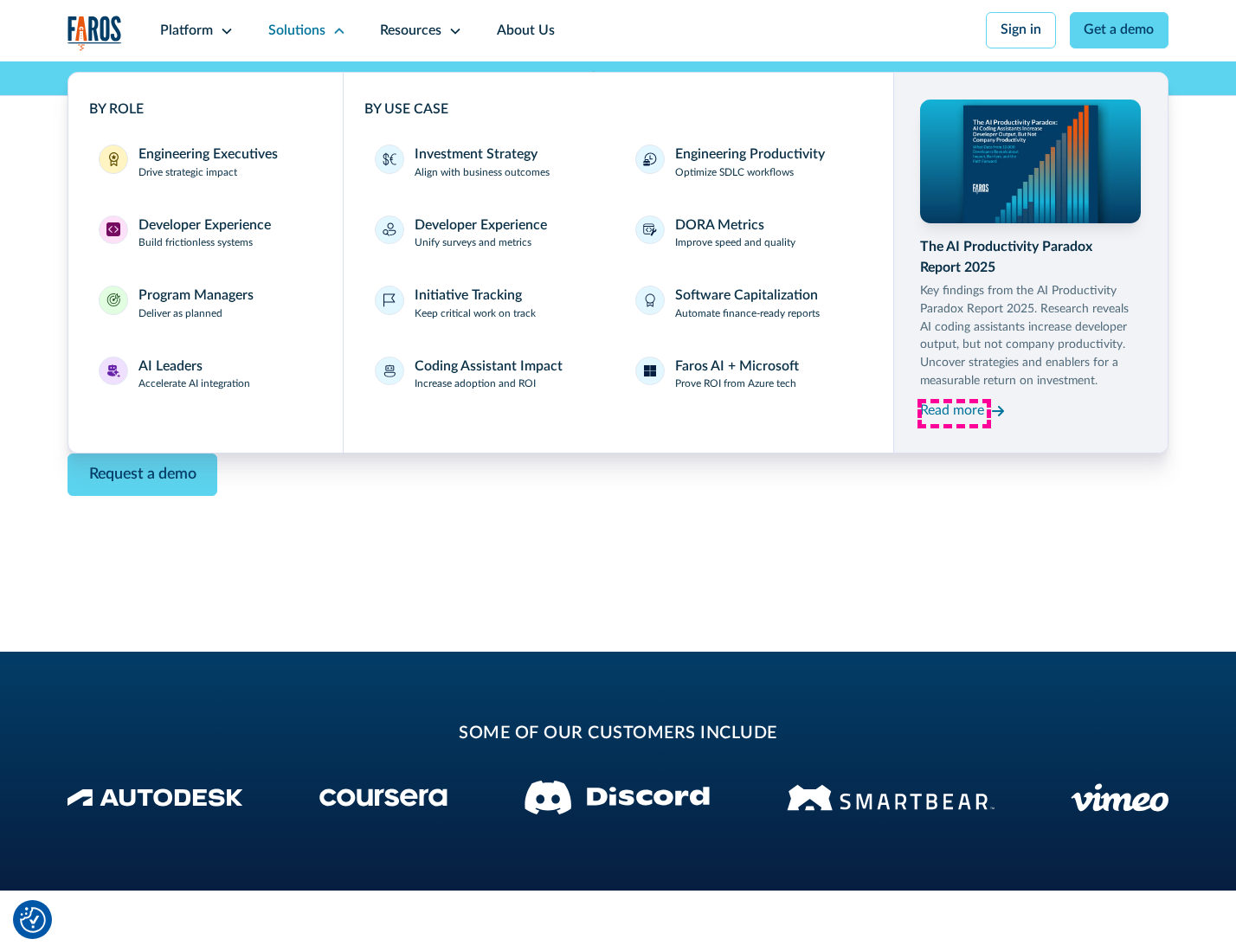
click at [954, 414] on div "Read more" at bounding box center [952, 411] width 64 height 20
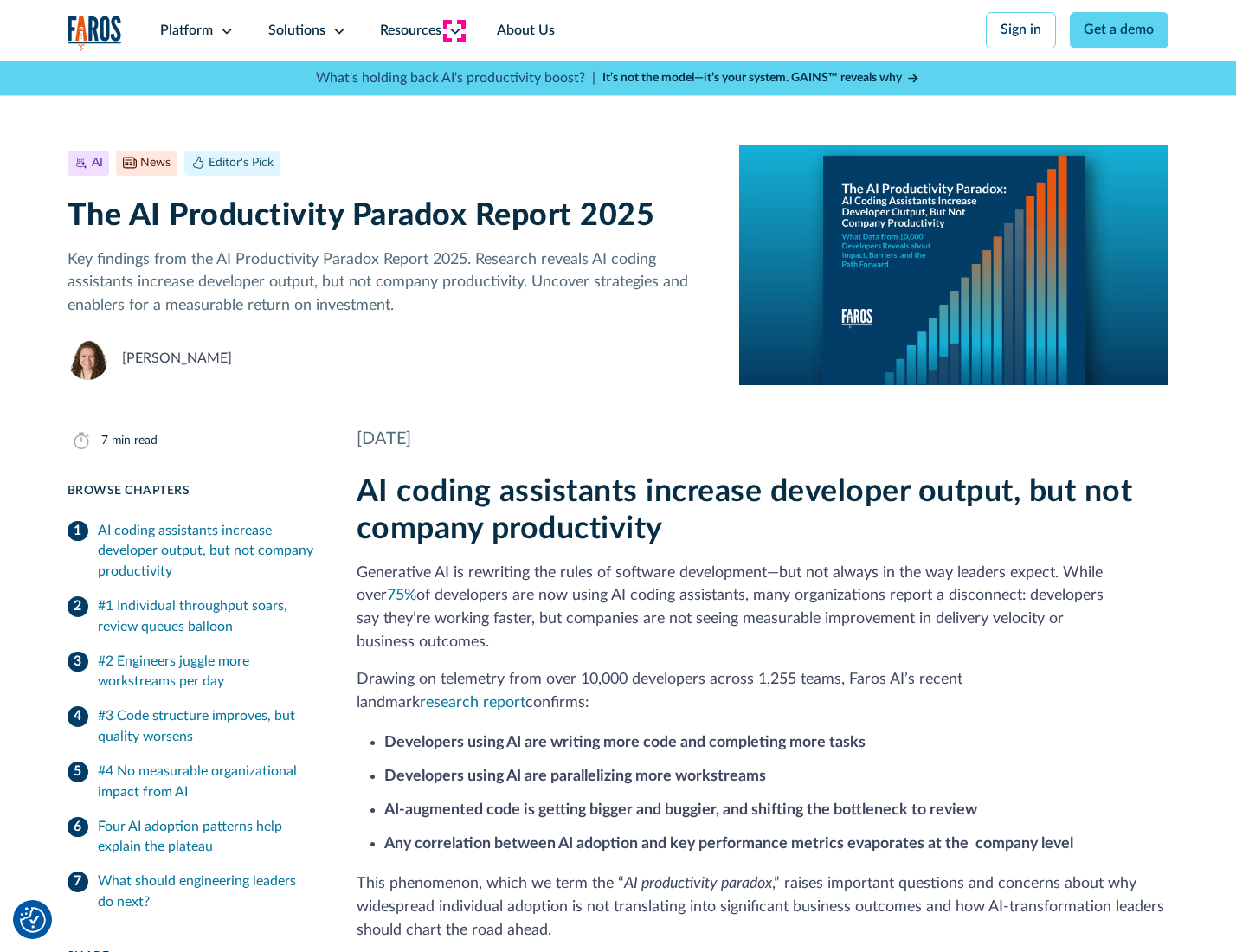
click at [453, 30] on icon at bounding box center [456, 31] width 14 height 14
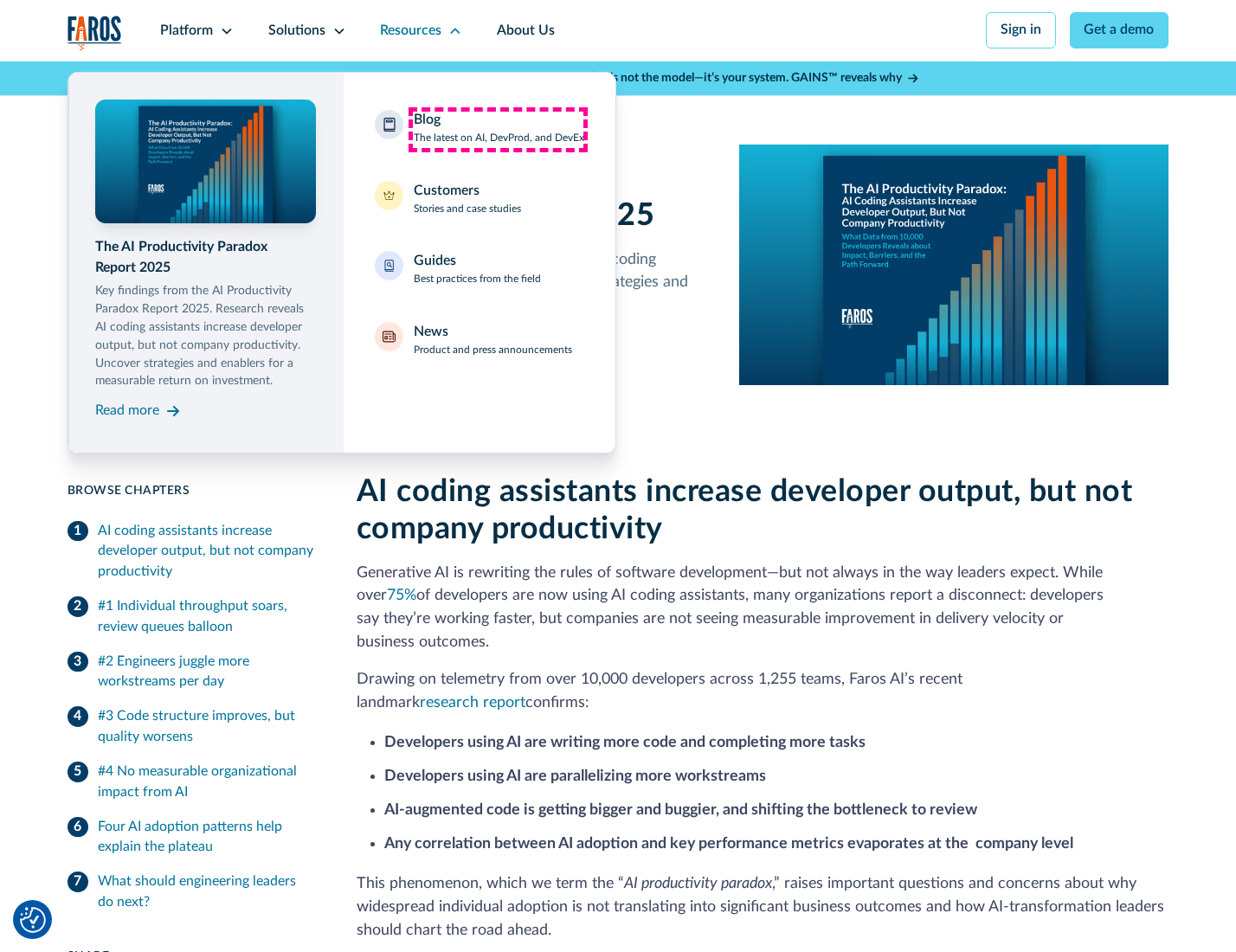
click at [498, 129] on div "Blog The latest on AI, DevProd, and DevEx" at bounding box center [500, 127] width 171 height 37
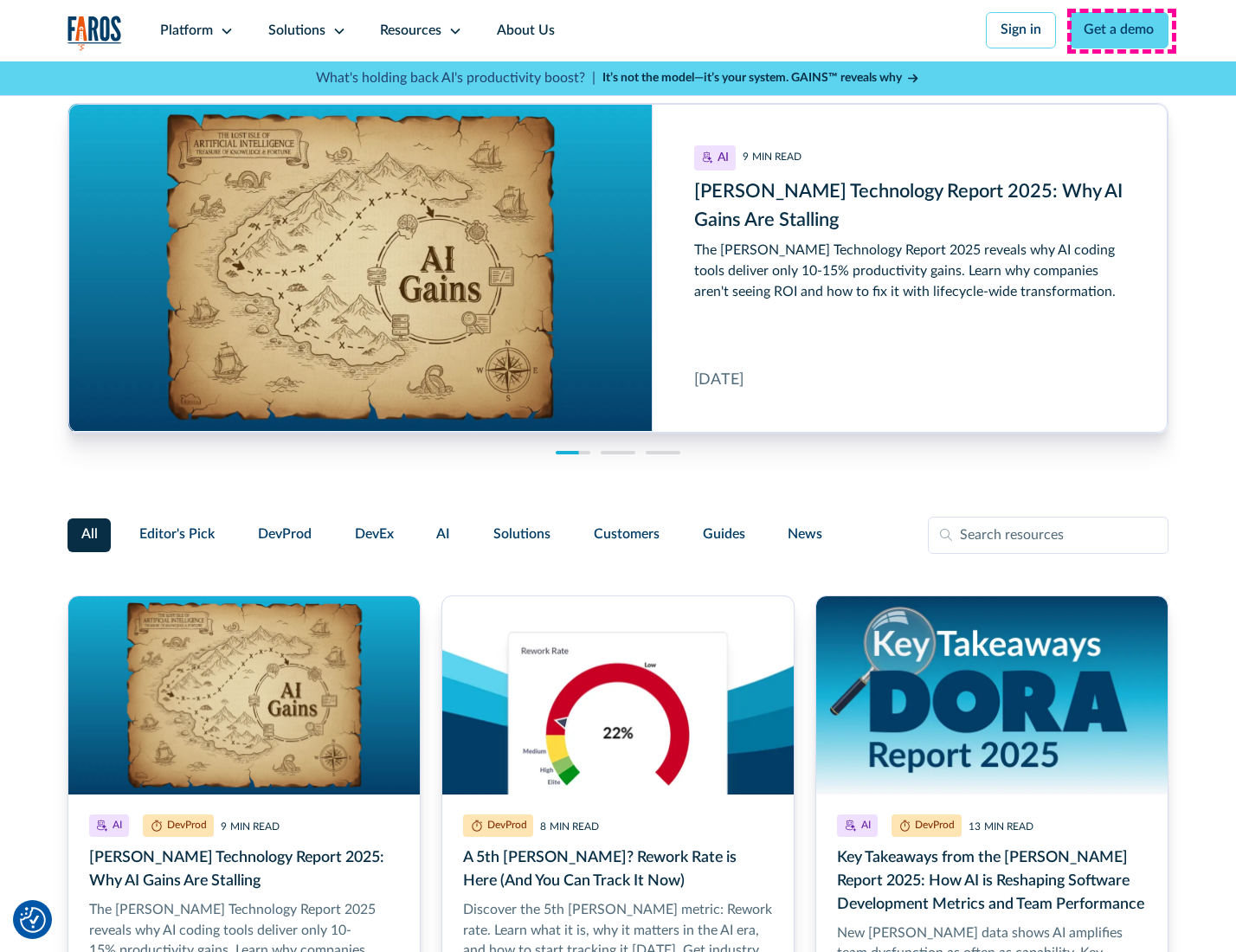
click at [1121, 30] on link "Get a demo" at bounding box center [1120, 30] width 100 height 37
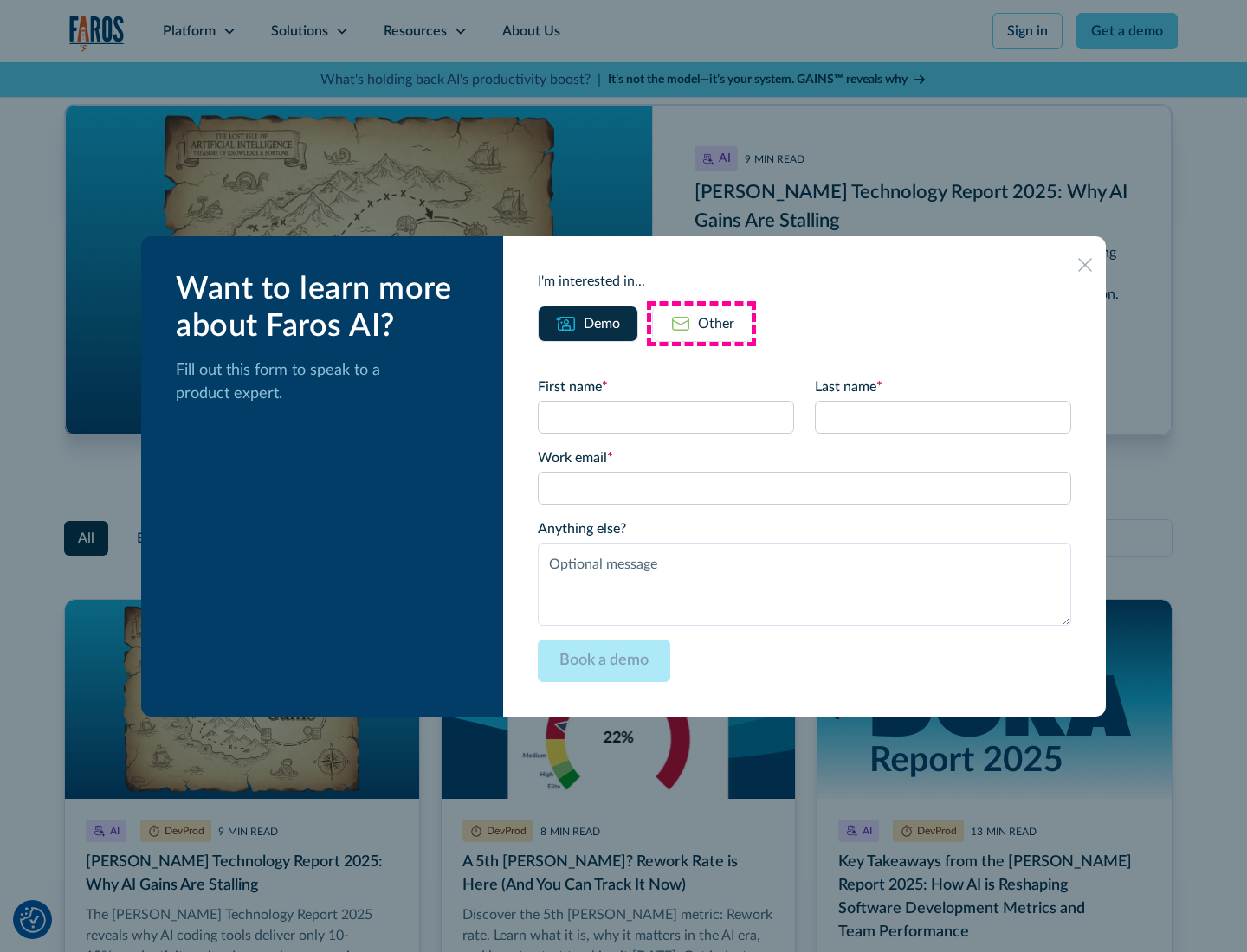
click at [702, 323] on div "Other" at bounding box center [716, 323] width 37 height 20
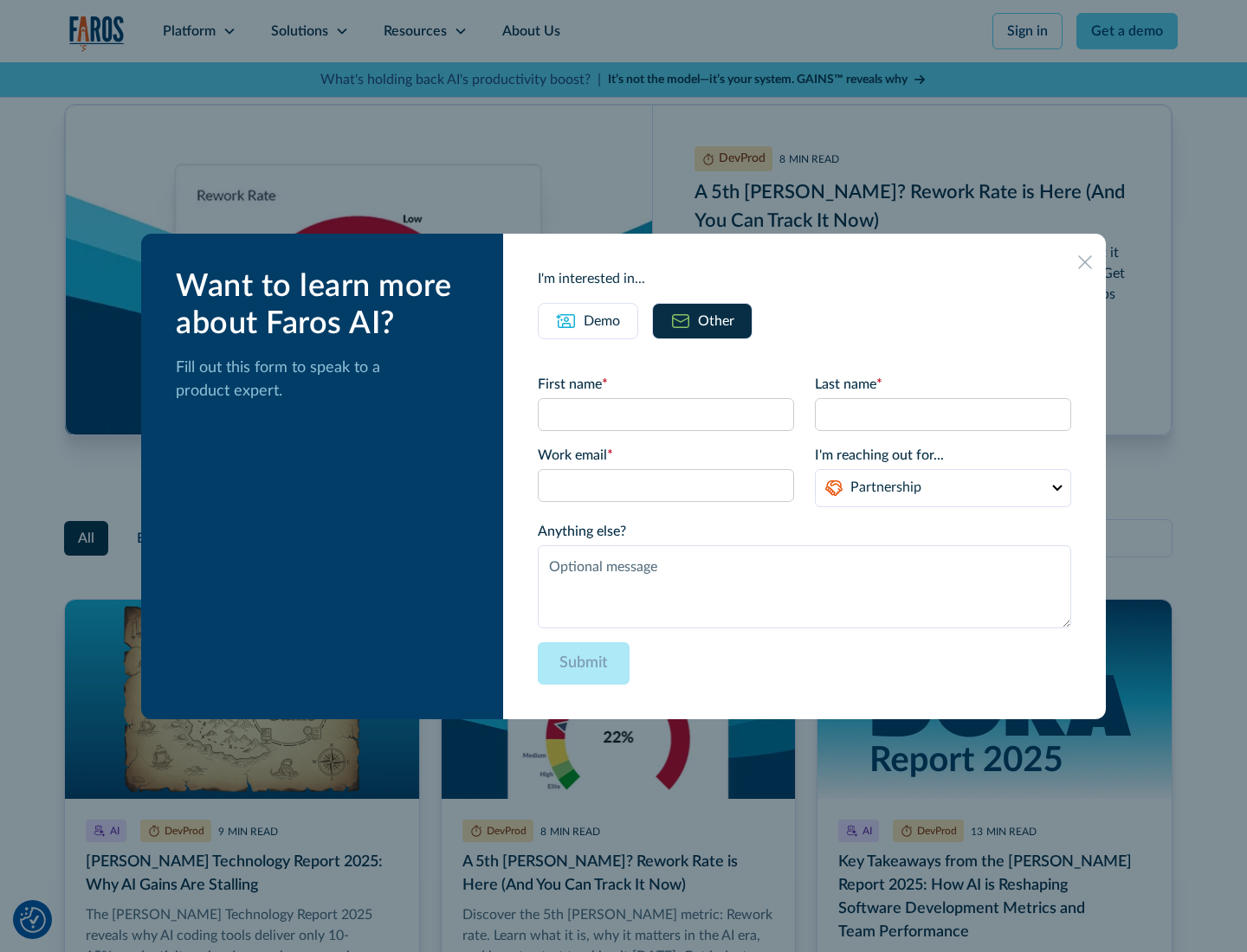
click at [1086, 262] on icon at bounding box center [1085, 263] width 14 height 14
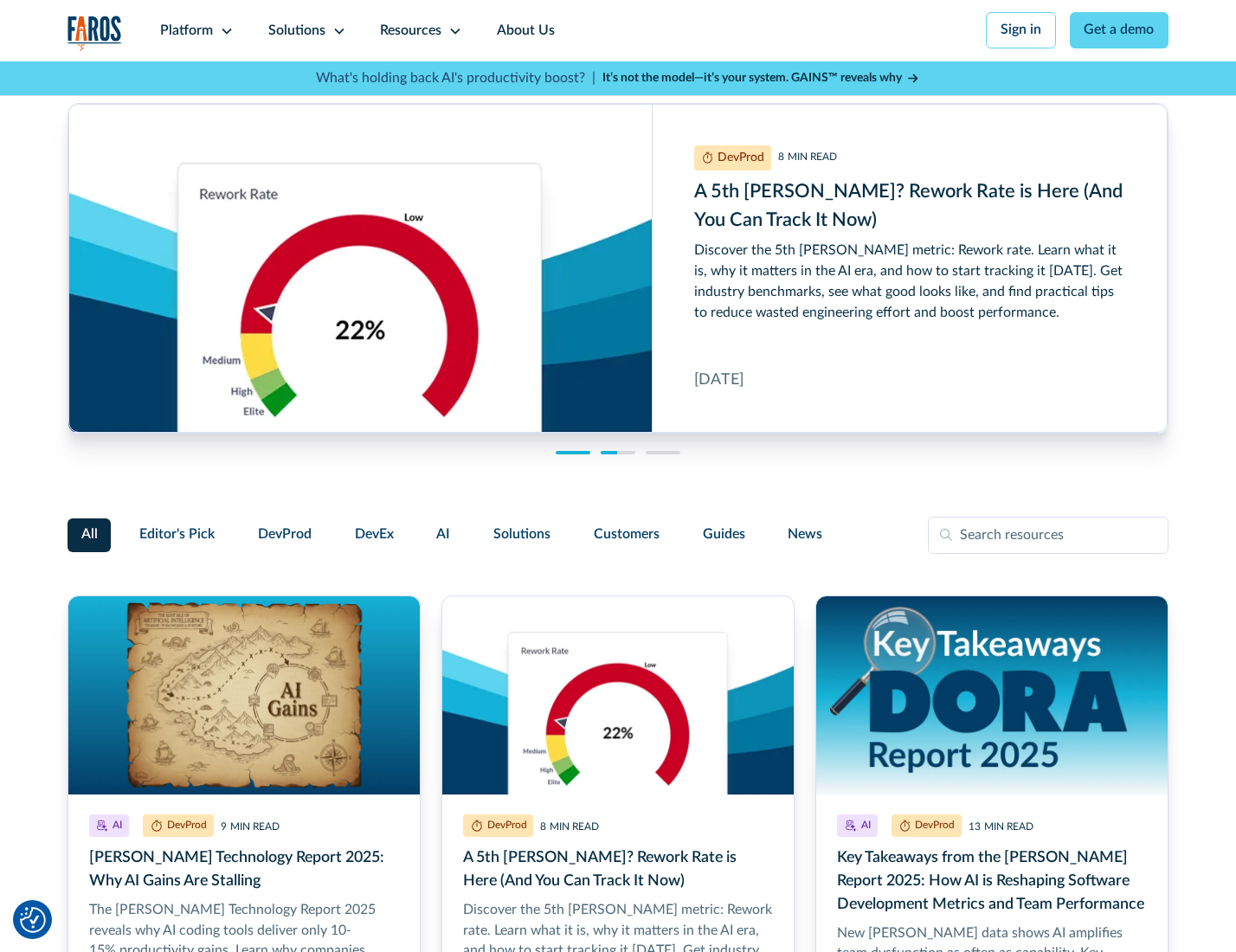
click at [524, 30] on link "About Us" at bounding box center [526, 30] width 93 height 61
